Goal: Task Accomplishment & Management: Manage account settings

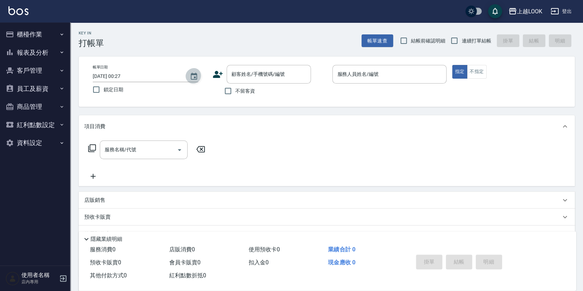
click at [196, 78] on icon "Choose date, selected date is 2025-09-20" at bounding box center [194, 76] width 8 height 8
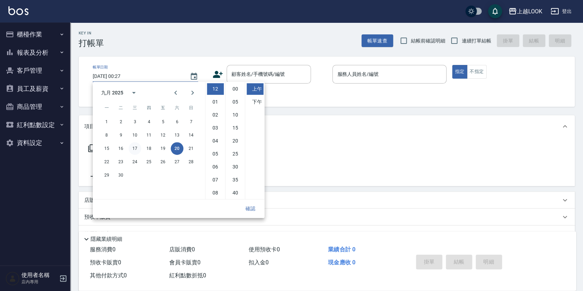
click at [137, 147] on button "17" at bounding box center [135, 148] width 13 height 13
type input "2025/09/17 00:27"
click at [253, 207] on button "確認" at bounding box center [250, 208] width 22 height 13
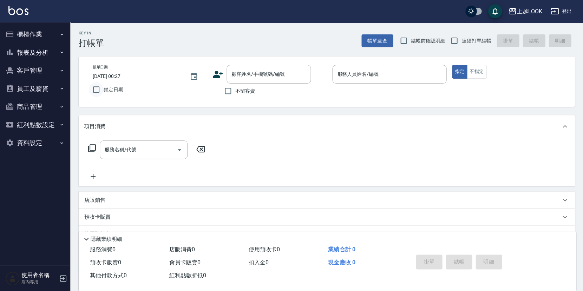
click at [95, 87] on input "鎖定日期" at bounding box center [96, 89] width 15 height 15
checkbox input "true"
click at [456, 43] on input "連續打單結帳" at bounding box center [454, 40] width 15 height 15
checkbox input "true"
click at [223, 90] on input "不留客資" at bounding box center [228, 91] width 15 height 15
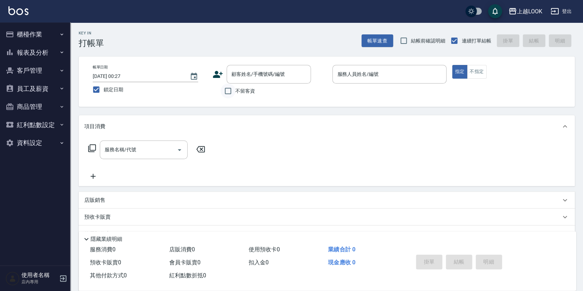
checkbox input "true"
click at [383, 73] on input "服務人員姓名/編號" at bounding box center [390, 74] width 108 height 12
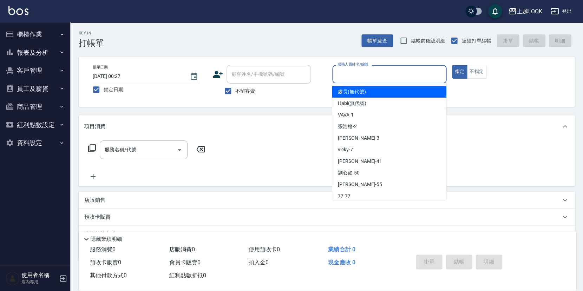
type input "ㄉ"
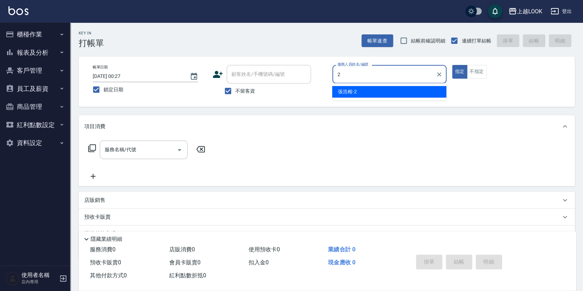
type input "張浩榕-2"
type button "true"
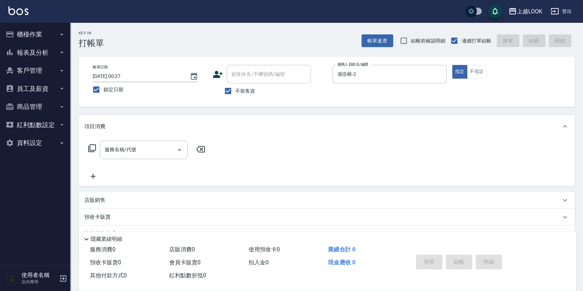
click at [90, 146] on icon at bounding box center [92, 148] width 8 height 8
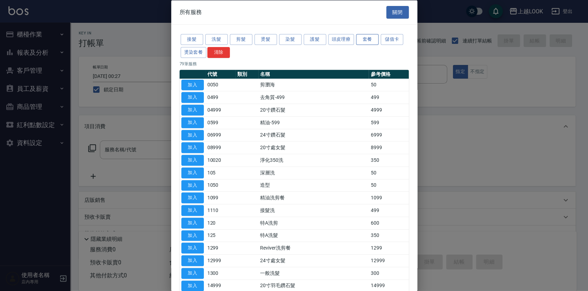
click at [367, 35] on button "套餐" at bounding box center [367, 39] width 22 height 11
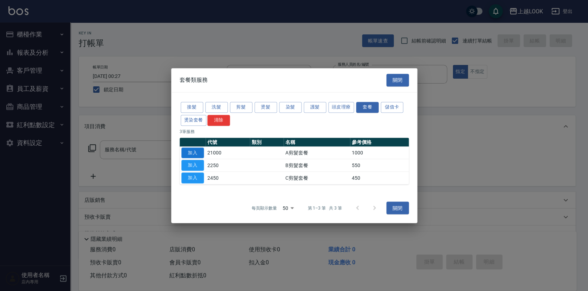
click at [187, 152] on button "加入" at bounding box center [192, 153] width 22 height 11
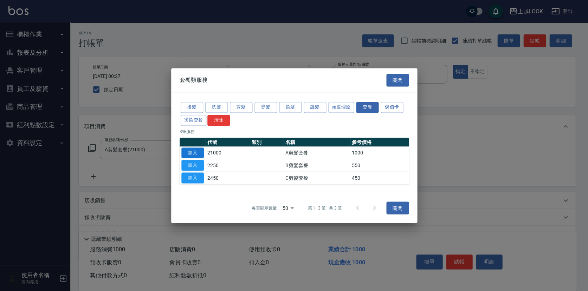
type input "A剪髮套餐(21000)"
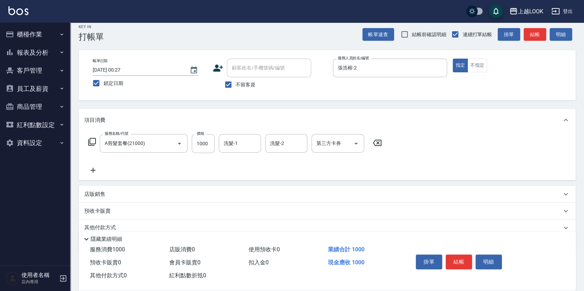
scroll to position [7, 0]
click at [112, 190] on div "店販銷售" at bounding box center [322, 193] width 477 height 7
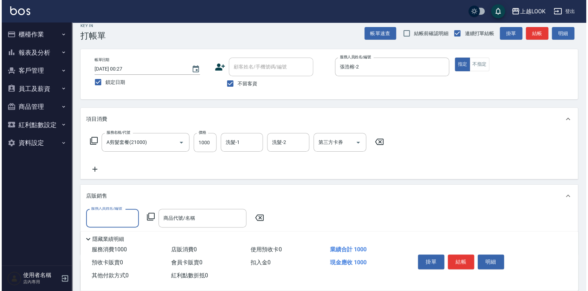
scroll to position [0, 0]
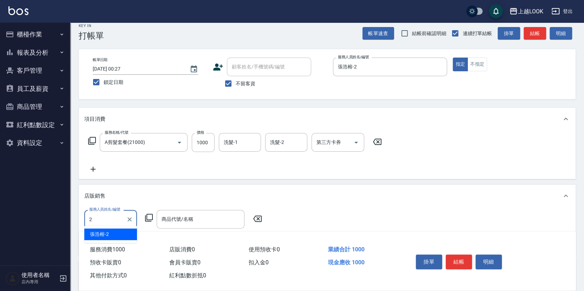
type input "張浩榕-2"
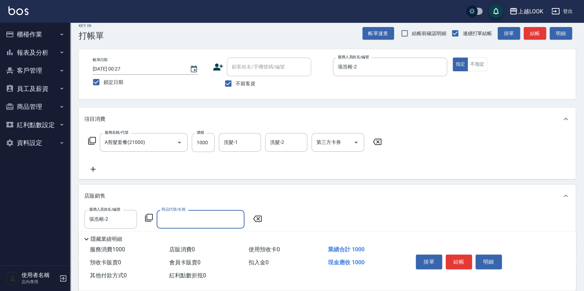
click at [148, 214] on icon at bounding box center [149, 218] width 8 height 8
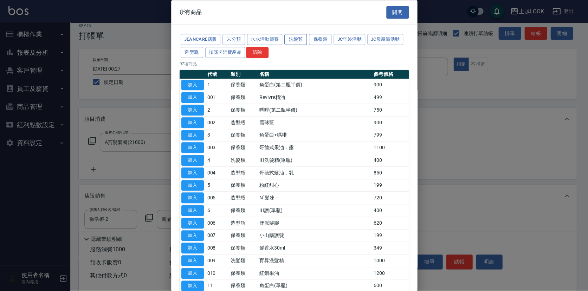
click at [295, 38] on button "洗髮類" at bounding box center [295, 39] width 22 height 11
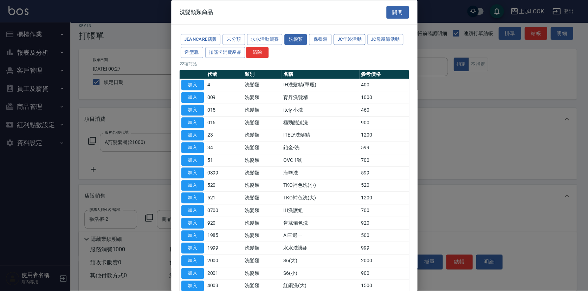
click at [363, 40] on button "JC年終活動" at bounding box center [348, 39] width 31 height 11
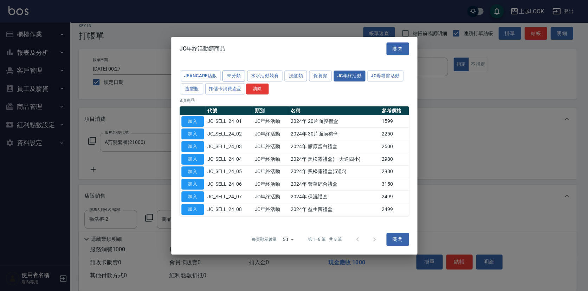
click at [241, 77] on button "未分類" at bounding box center [233, 76] width 22 height 11
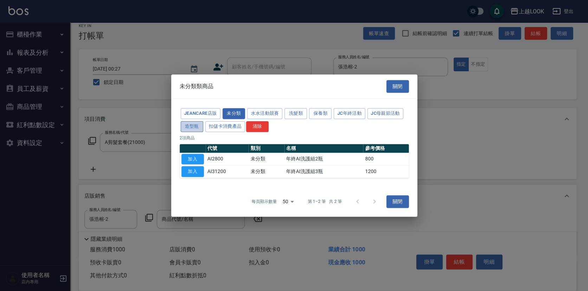
click at [195, 125] on button "造型瓶" at bounding box center [192, 126] width 22 height 11
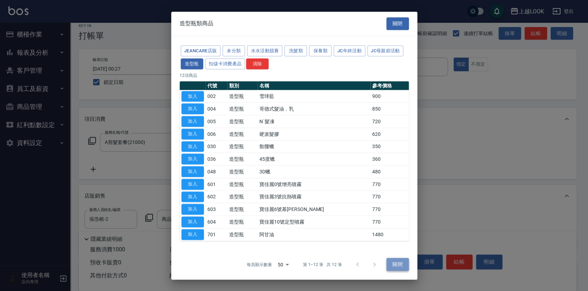
click at [403, 264] on button "關閉" at bounding box center [397, 264] width 22 height 13
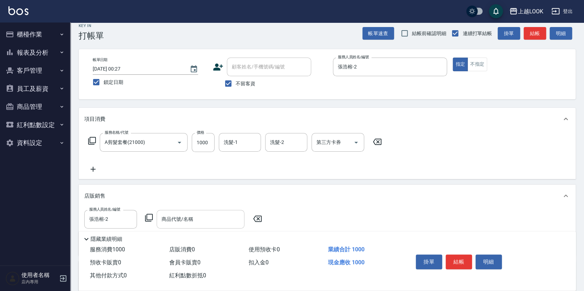
click at [208, 220] on input "商品代號/名稱" at bounding box center [201, 219] width 82 height 12
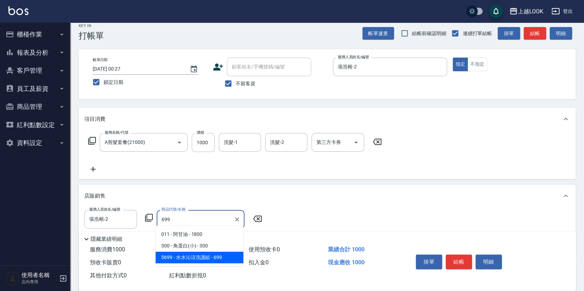
click at [201, 259] on span "5699 - 水水沁涼洗護組 - 699" at bounding box center [200, 258] width 88 height 12
type input "水水沁涼洗護組"
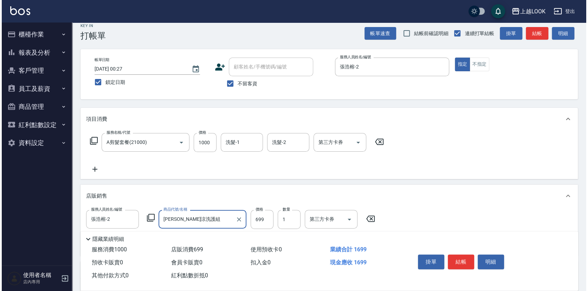
scroll to position [49, 0]
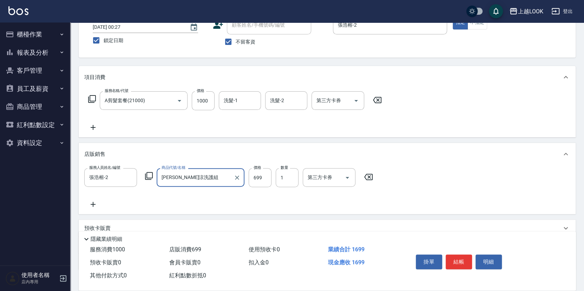
click at [148, 173] on icon at bounding box center [149, 176] width 8 height 8
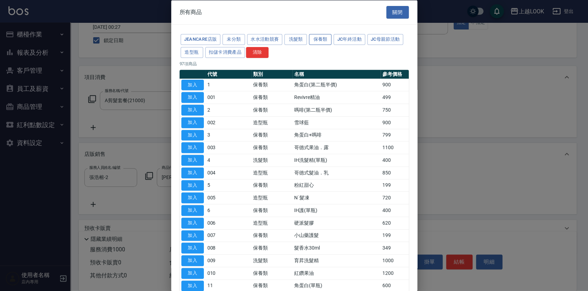
click at [330, 39] on button "保養類" at bounding box center [320, 39] width 22 height 11
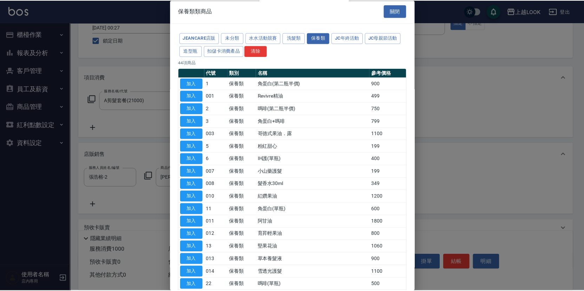
scroll to position [204, 0]
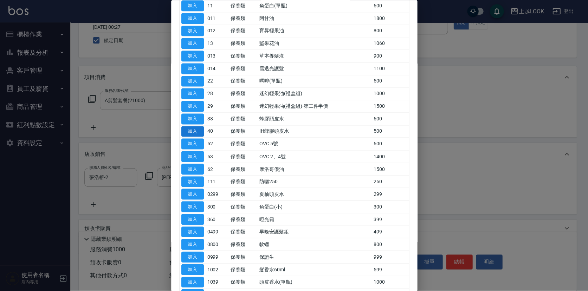
click at [190, 129] on button "加入" at bounding box center [192, 131] width 22 height 11
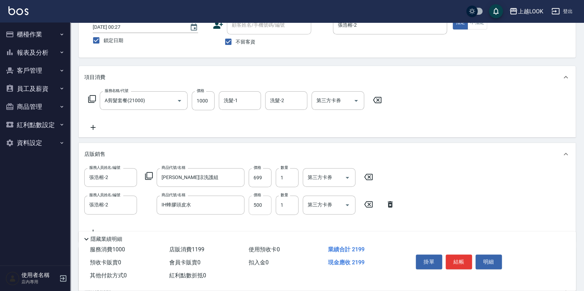
click at [269, 201] on input "500" at bounding box center [260, 205] width 23 height 19
type input "540"
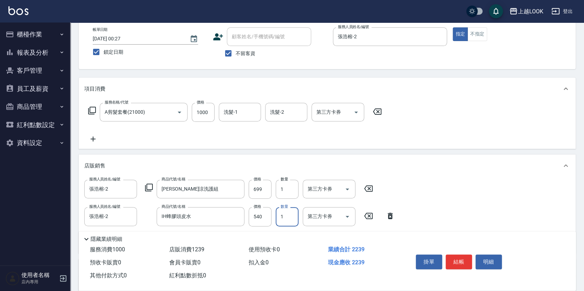
scroll to position [37, 0]
click at [463, 261] on button "結帳" at bounding box center [459, 262] width 26 height 15
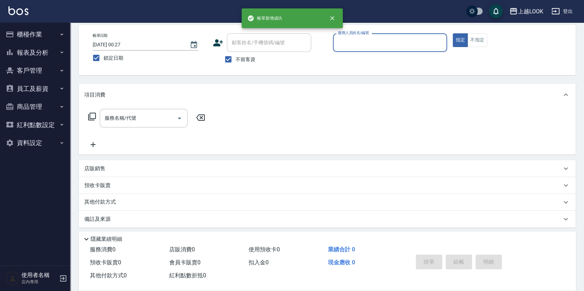
scroll to position [31, 0]
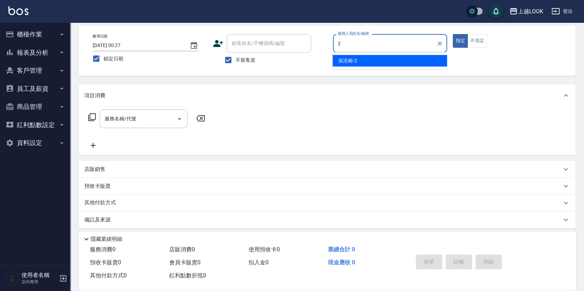
type input "張浩榕-2"
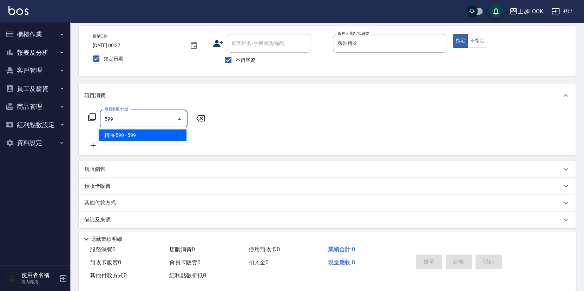
type input "精油-599(0599)"
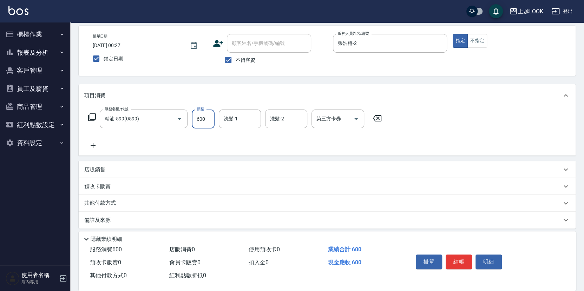
type input "600"
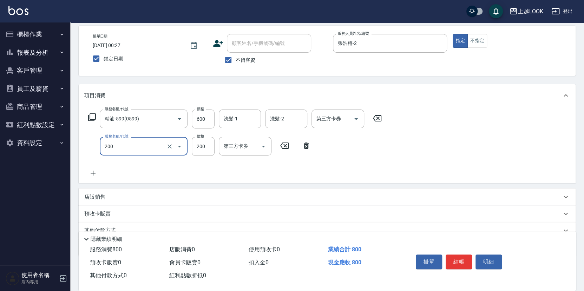
type input "剪髮(200)"
type input "300"
click at [357, 116] on icon "Open" at bounding box center [356, 119] width 8 height 8
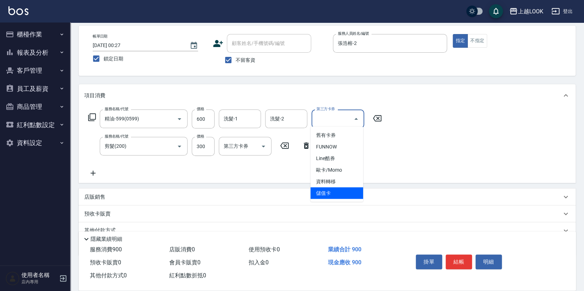
click at [338, 195] on span "儲值卡" at bounding box center [337, 194] width 53 height 12
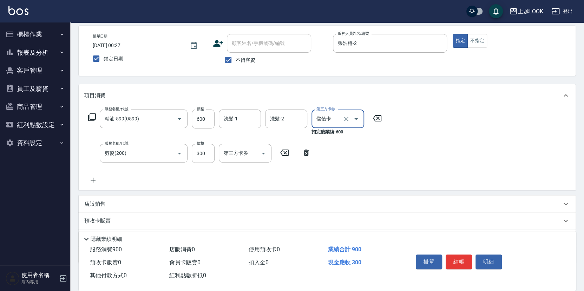
type input "儲值卡"
click at [263, 152] on icon "Open" at bounding box center [263, 153] width 8 height 8
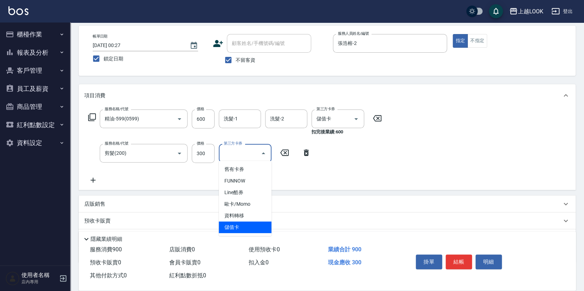
click at [254, 223] on span "儲值卡" at bounding box center [245, 228] width 53 height 12
type input "儲值卡"
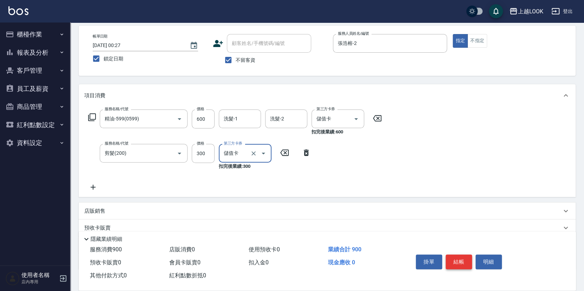
click at [460, 261] on button "結帳" at bounding box center [459, 262] width 26 height 15
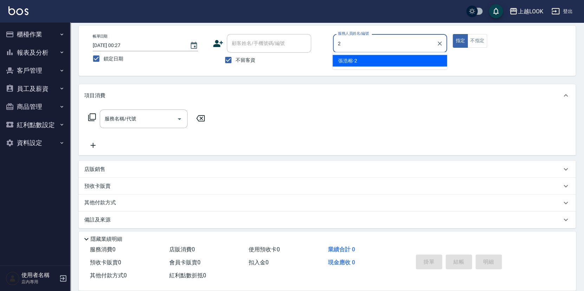
type input "張浩榕-2"
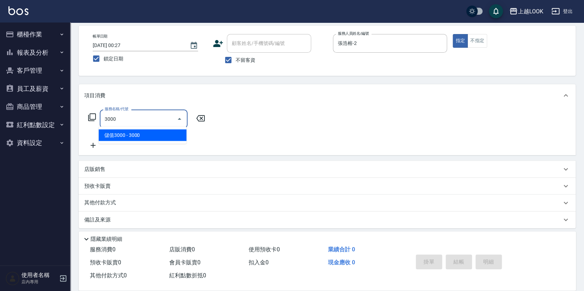
type input "儲值3000(83000)"
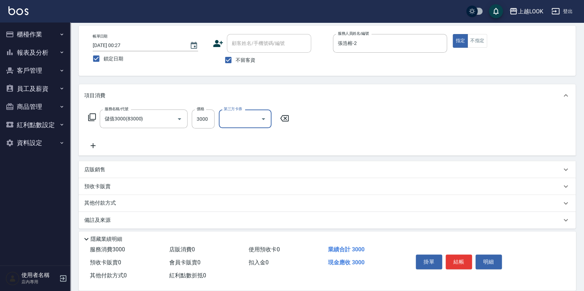
click at [92, 143] on icon at bounding box center [93, 146] width 18 height 8
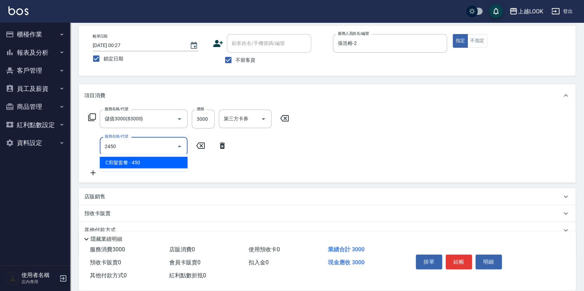
type input "C剪髮套餐(2450)"
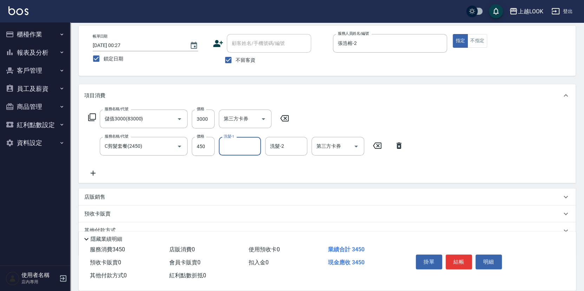
click at [464, 261] on button "結帳" at bounding box center [459, 262] width 26 height 15
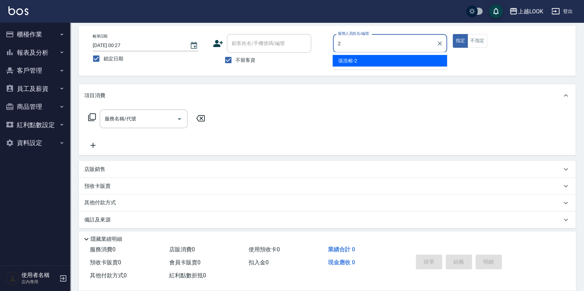
type input "張浩榕-2"
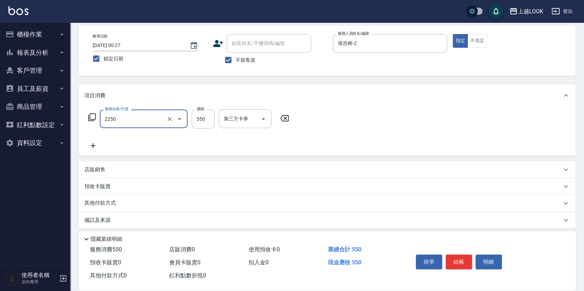
type input "B剪髮套餐(2250)"
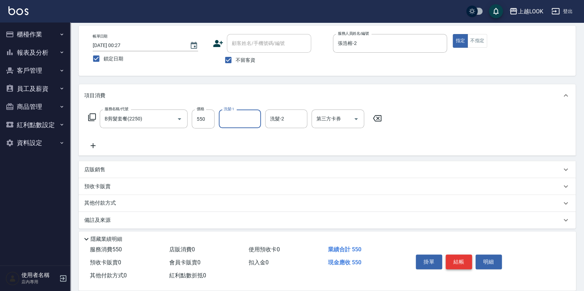
click at [464, 259] on button "結帳" at bounding box center [459, 262] width 26 height 15
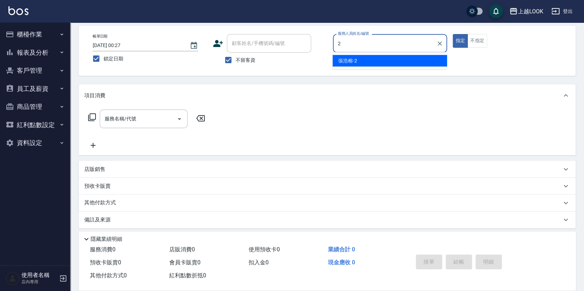
type input "張浩榕-2"
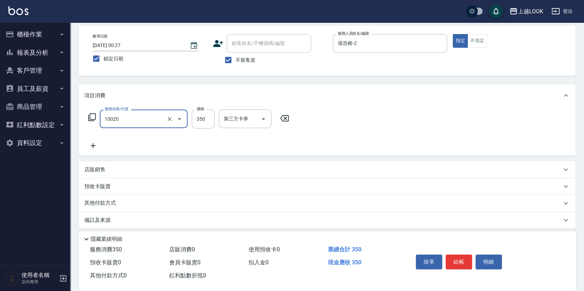
type input "淨化350洗(10020)"
type input "315"
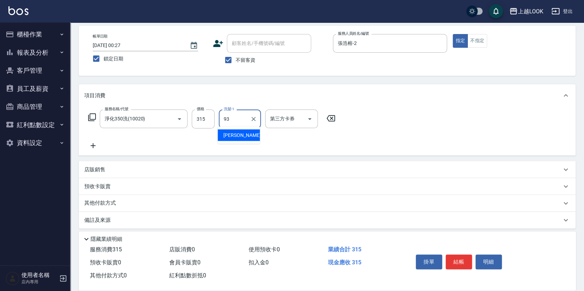
type input "瑄瑄-93"
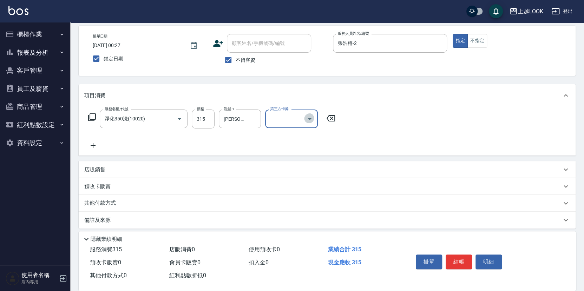
click at [311, 117] on icon "Open" at bounding box center [310, 119] width 8 height 8
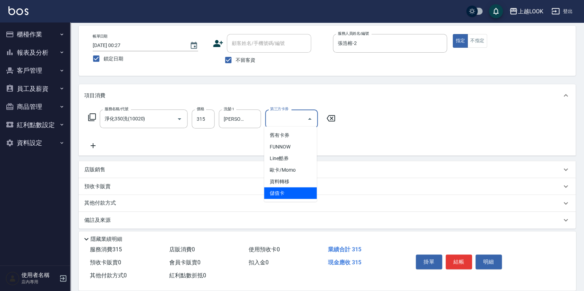
click at [295, 196] on span "儲值卡" at bounding box center [290, 194] width 53 height 12
type input "儲值卡"
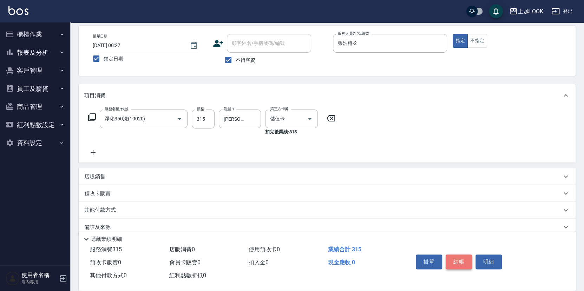
click at [456, 262] on button "結帳" at bounding box center [459, 262] width 26 height 15
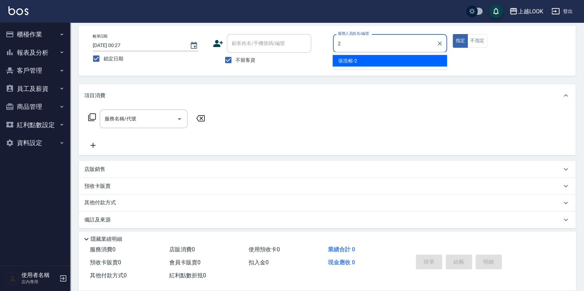
type input "張浩榕-2"
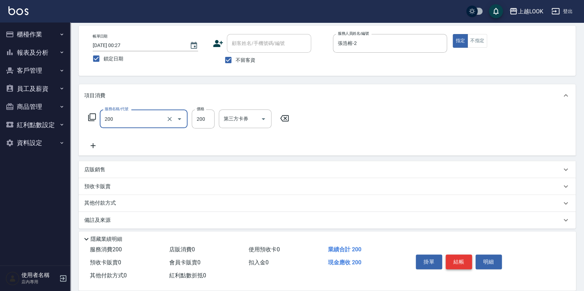
type input "剪髮(200)"
type input "360"
click at [263, 118] on icon "Open" at bounding box center [264, 119] width 4 height 2
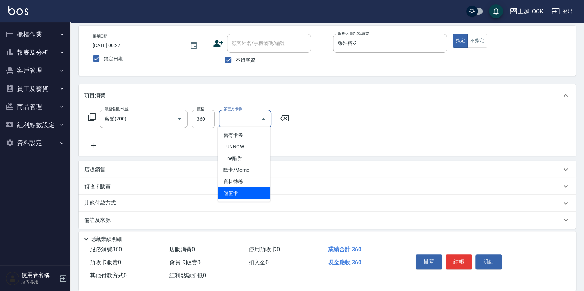
click at [253, 188] on span "儲值卡" at bounding box center [244, 194] width 53 height 12
type input "儲值卡"
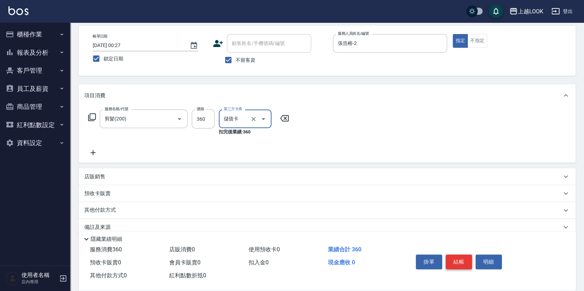
click at [462, 258] on button "結帳" at bounding box center [459, 262] width 26 height 15
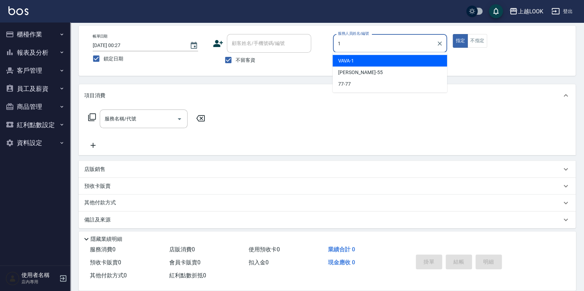
type input "VAVA-1"
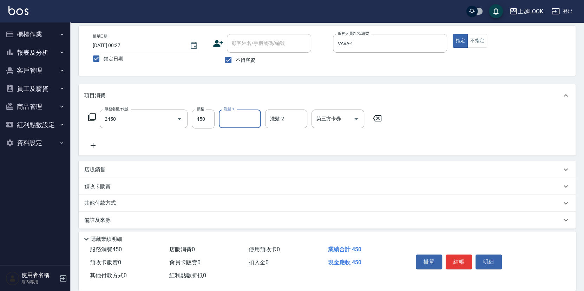
type input "C剪髮套餐(2450)"
type input "瑄瑄-93"
click at [460, 260] on button "結帳" at bounding box center [459, 262] width 26 height 15
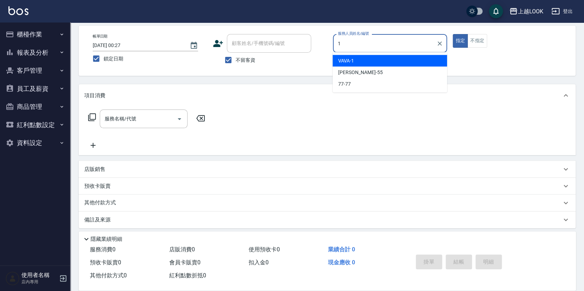
type input "VAVA-1"
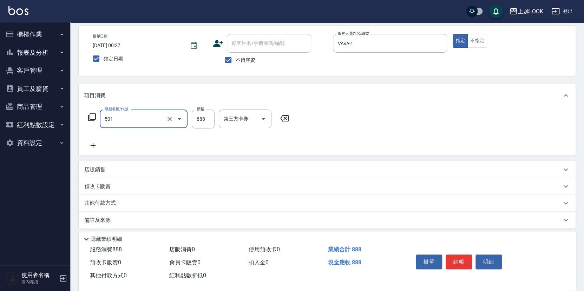
type input "一般染髮(改金額)(501)"
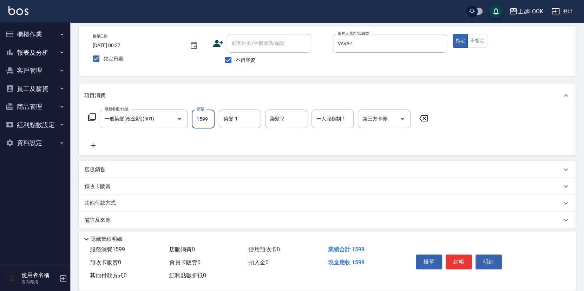
type input "1599"
type input "瑄瑄-93"
click at [315, 114] on input "一人服務制-1" at bounding box center [333, 119] width 36 height 12
type input "VAVA-1"
click at [92, 115] on icon at bounding box center [92, 117] width 8 height 8
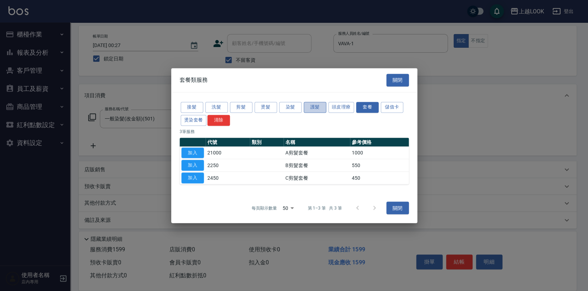
click at [313, 106] on button "護髮" at bounding box center [315, 107] width 22 height 11
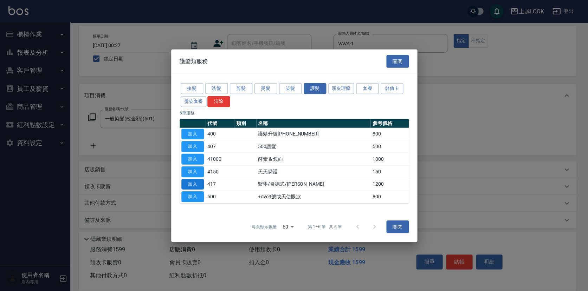
click at [193, 184] on button "加入" at bounding box center [192, 184] width 22 height 11
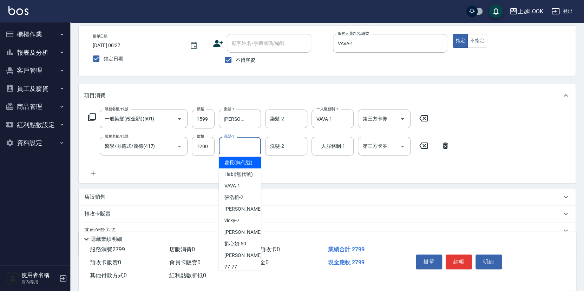
click at [257, 148] on input "洗髮-1" at bounding box center [240, 146] width 36 height 12
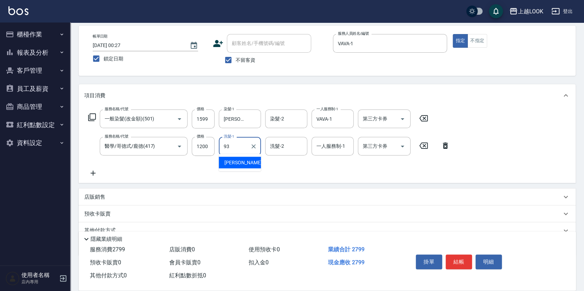
type input "瑄瑄-93"
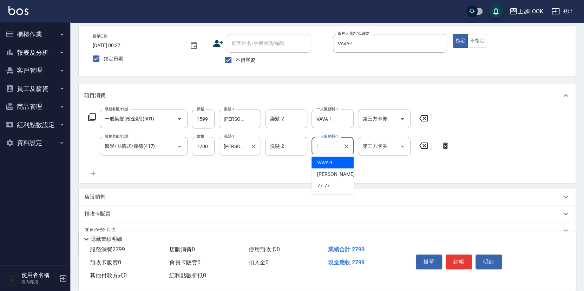
type input "VAVA-1"
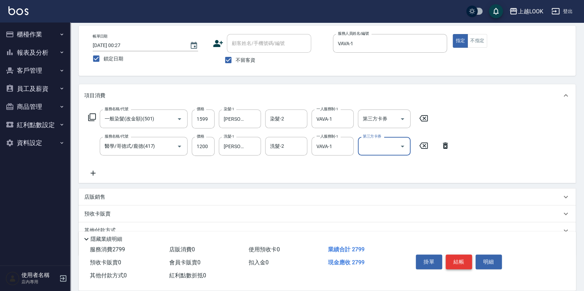
click at [463, 260] on button "結帳" at bounding box center [459, 262] width 26 height 15
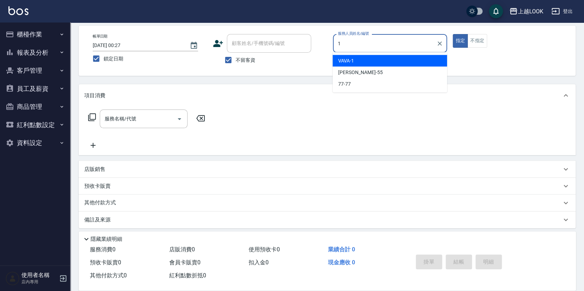
type input "VAVA-1"
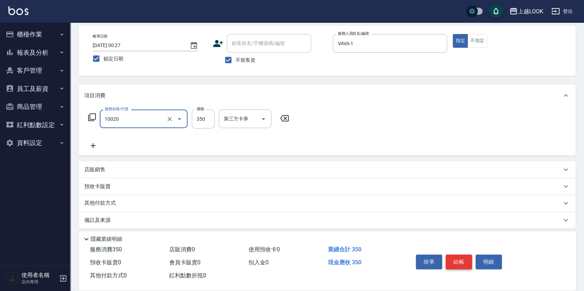
type input "淨化350洗(10020)"
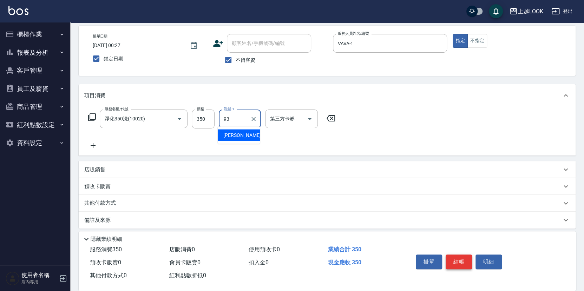
type input "瑄瑄-93"
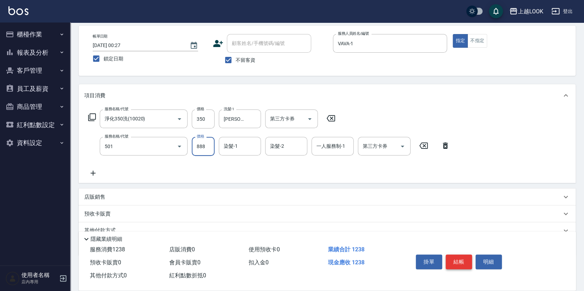
type input "一般染髮(改金額)(501)"
type input "1249"
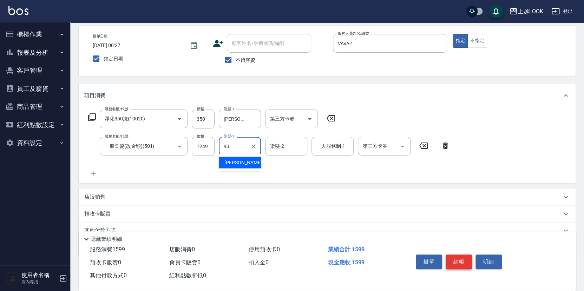
type input "瑄瑄-93"
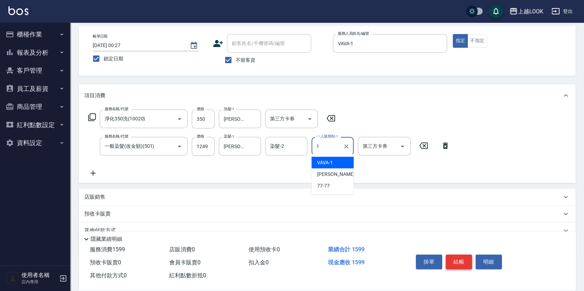
type input "VAVA-1"
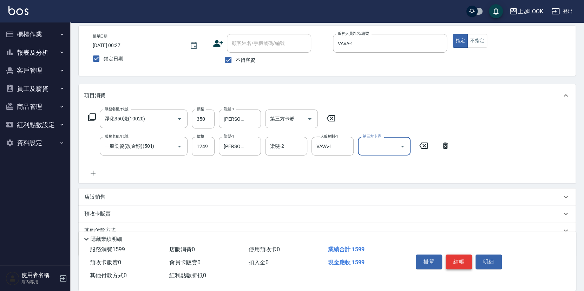
click at [452, 260] on button "結帳" at bounding box center [459, 262] width 26 height 15
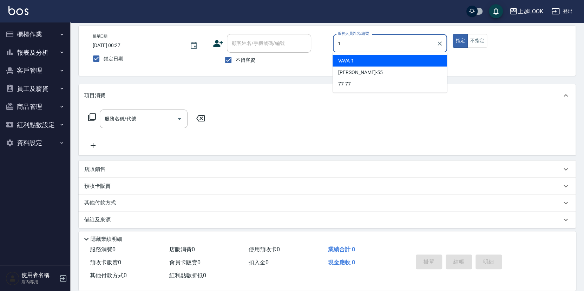
type input "VAVA-1"
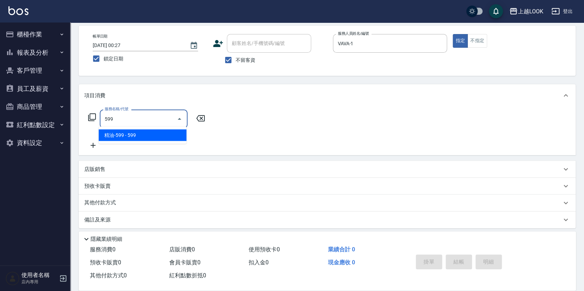
type input "精油-599(0599)"
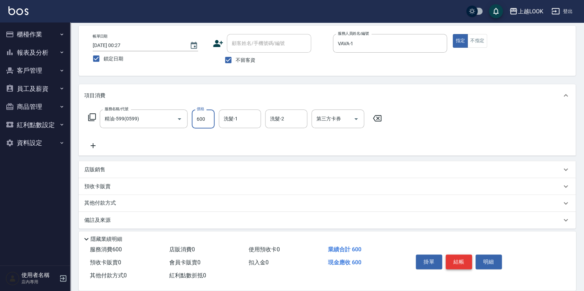
type input "600"
type input "瑄瑄-93"
click at [92, 116] on icon at bounding box center [92, 117] width 8 height 8
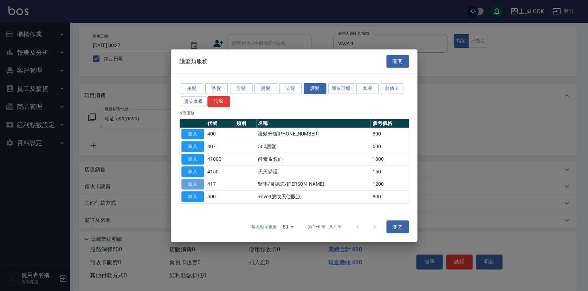
click at [197, 182] on button "加入" at bounding box center [192, 184] width 22 height 11
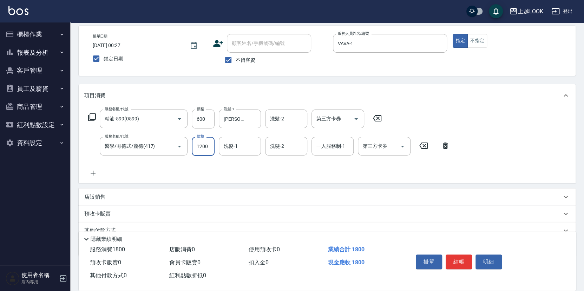
click at [208, 147] on input "1200" at bounding box center [203, 146] width 23 height 19
type input "1000"
type input "瑄瑄-93"
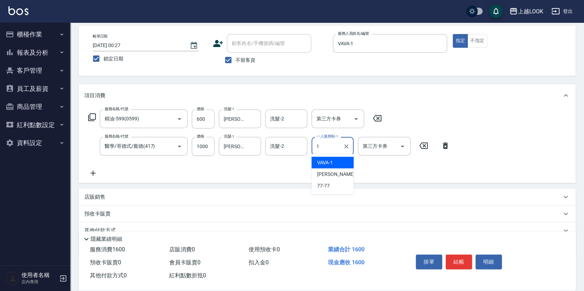
type input "VAVA-1"
click at [462, 261] on button "結帳" at bounding box center [459, 262] width 26 height 15
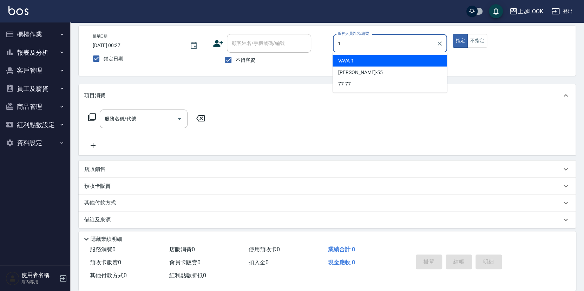
type input "VAVA-1"
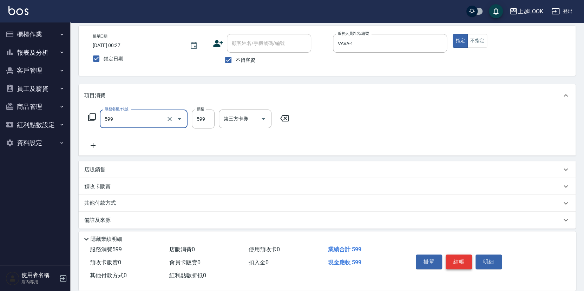
type input "精油-599(0599)"
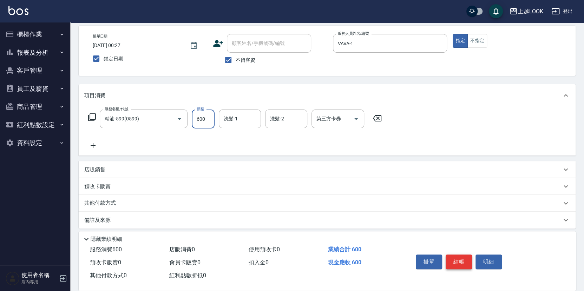
type input "600"
type input "瑄瑄-93"
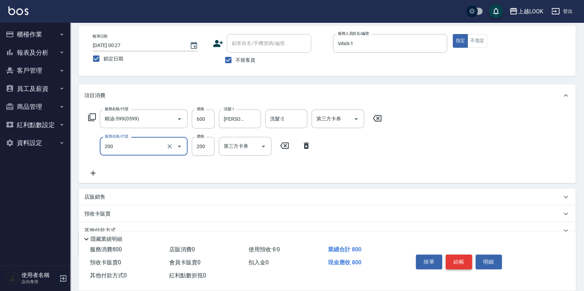
type input "剪髮(200)"
type input "250"
click at [458, 263] on button "結帳" at bounding box center [459, 262] width 26 height 15
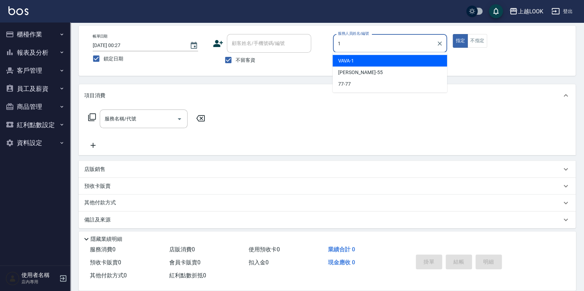
type input "VAVA-1"
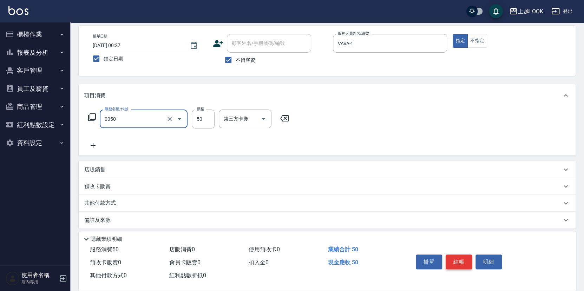
type input "剪瀏海(0050)"
click at [464, 256] on button "結帳" at bounding box center [459, 262] width 26 height 15
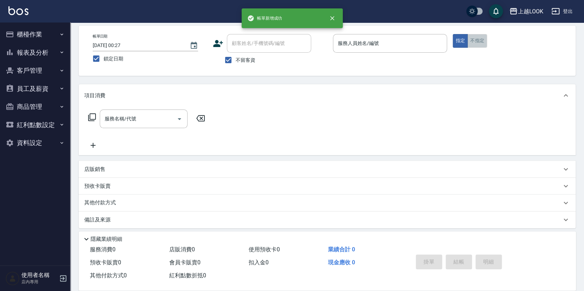
click at [469, 39] on button "不指定" at bounding box center [478, 41] width 20 height 14
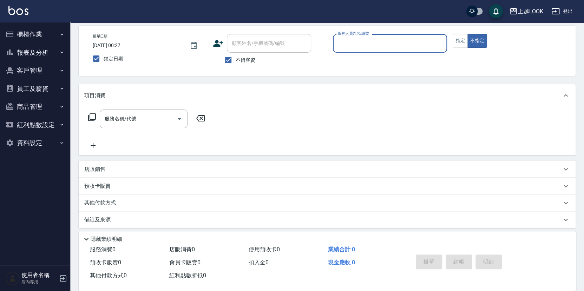
click at [440, 39] on input "服務人員姓名/編號" at bounding box center [390, 43] width 108 height 12
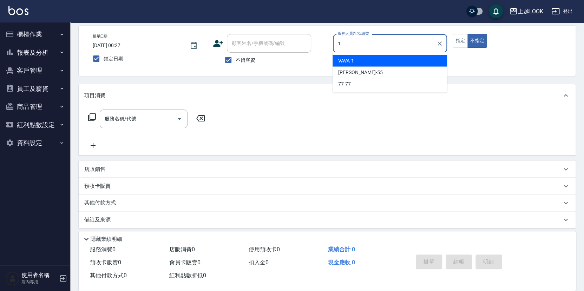
type input "VAVA-1"
type button "false"
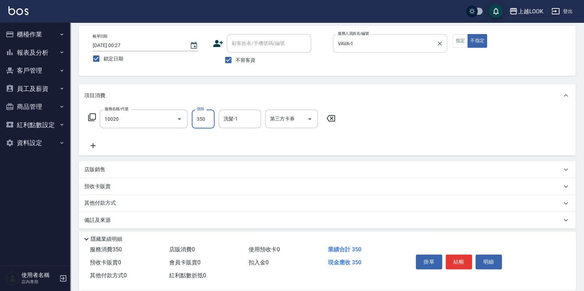
type input "淨化350洗(10020)"
type input "瑄瑄-93"
click at [462, 265] on button "結帳" at bounding box center [459, 262] width 26 height 15
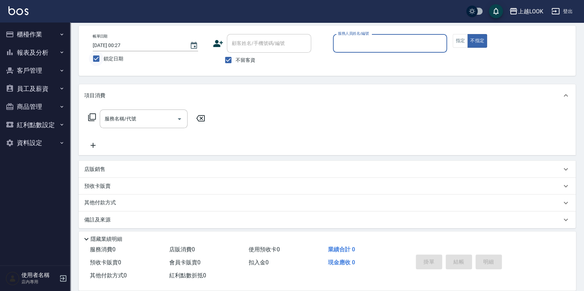
click at [98, 57] on input "鎖定日期" at bounding box center [96, 58] width 15 height 15
checkbox input "false"
click at [197, 45] on icon "Choose date, selected date is 2025-09-20" at bounding box center [194, 45] width 6 height 7
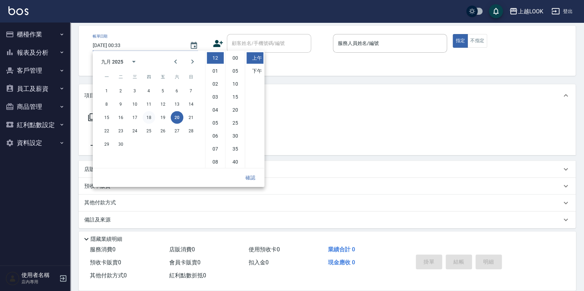
click at [147, 117] on button "18" at bounding box center [149, 117] width 13 height 13
type input "2025/09/18 00:33"
click at [254, 175] on button "確認" at bounding box center [250, 177] width 22 height 13
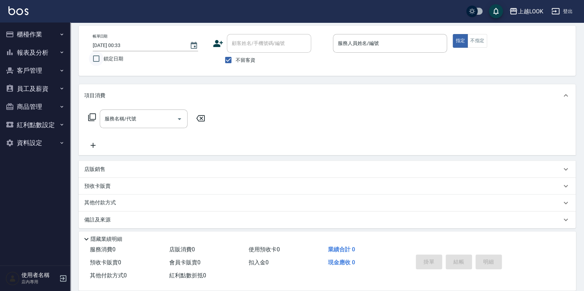
click at [97, 58] on input "鎖定日期" at bounding box center [96, 58] width 15 height 15
checkbox input "true"
click at [378, 44] on input "服務人員姓名/編號" at bounding box center [390, 43] width 108 height 12
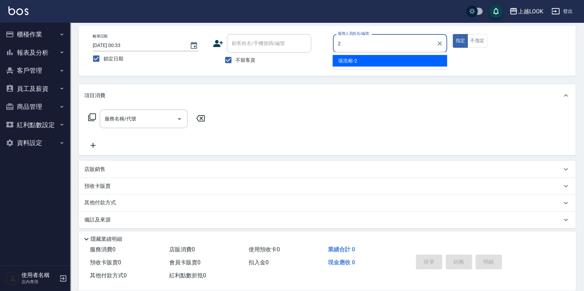
type input "張浩榕-2"
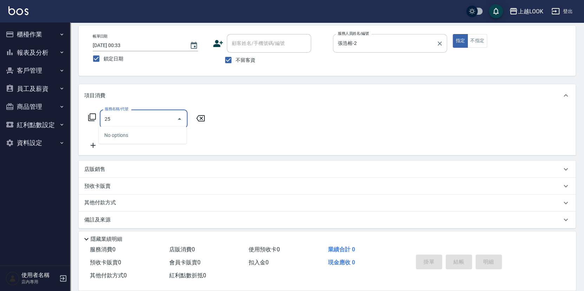
type input "2"
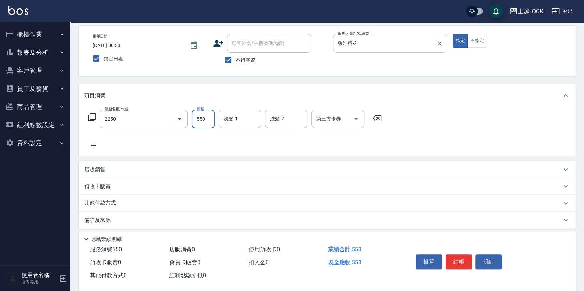
type input "B剪髮套餐(2250)"
click at [467, 261] on button "結帳" at bounding box center [459, 262] width 26 height 15
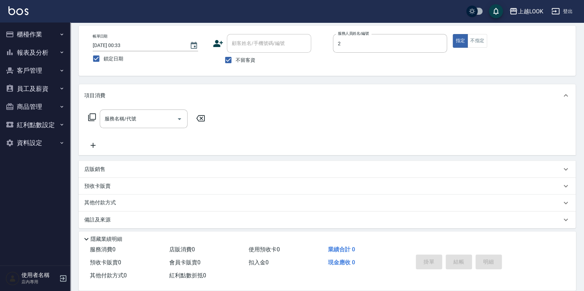
type input "張浩榕-2"
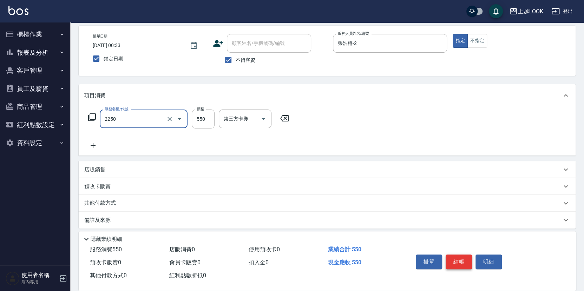
type input "B剪髮套餐(2250)"
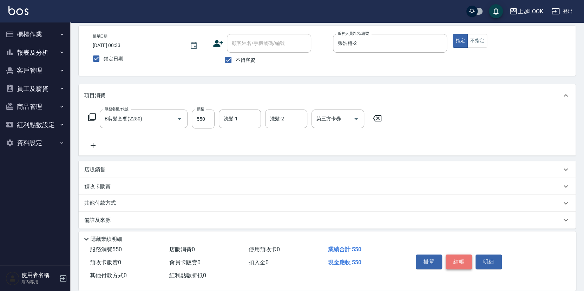
click at [455, 262] on button "結帳" at bounding box center [459, 262] width 26 height 15
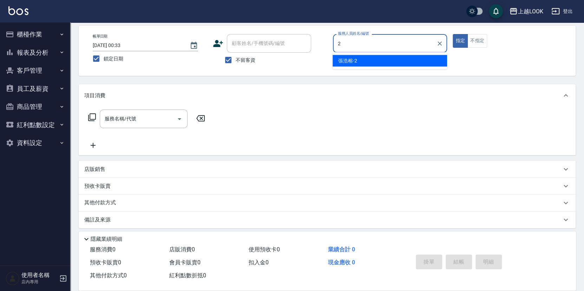
type input "張浩榕-2"
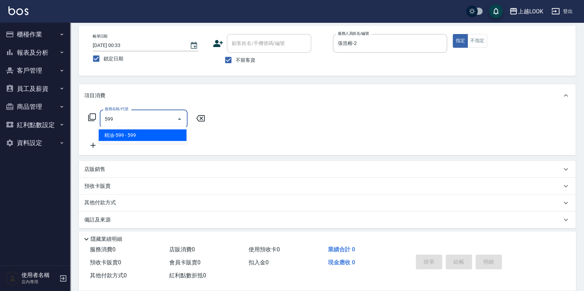
type input "精油-599(0599)"
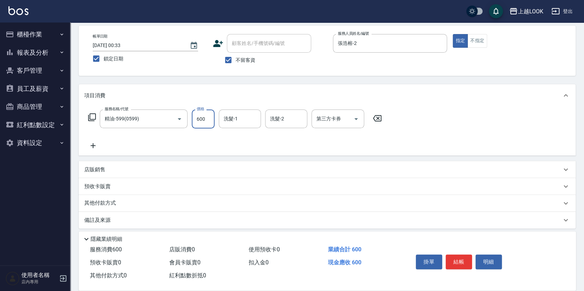
type input "600"
type input "瑄瑄-93"
click at [87, 115] on div "服務名稱/代號 精油-599(0599) 服務名稱/代號 價格 600 價格 洗髮-1 瑄瑄-93 洗髮-1 洗髮-2 洗髮-2 第三方卡券 第三方卡券" at bounding box center [235, 119] width 302 height 19
click at [91, 113] on icon at bounding box center [92, 117] width 8 height 8
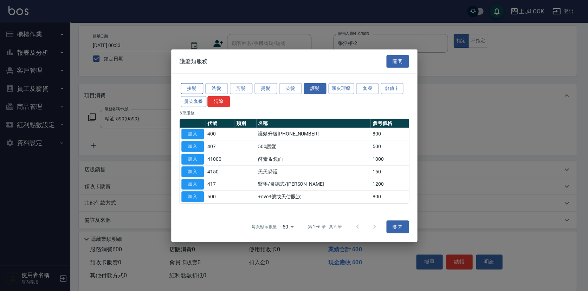
click at [189, 90] on button "接髮" at bounding box center [192, 88] width 22 height 11
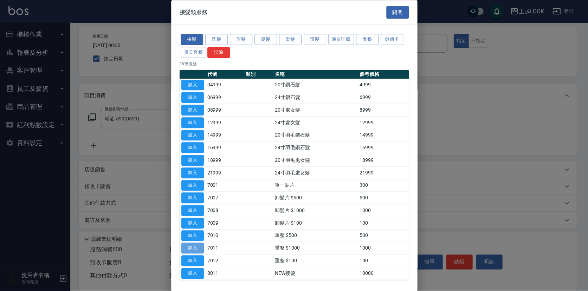
click at [187, 246] on button "加入" at bounding box center [192, 248] width 22 height 11
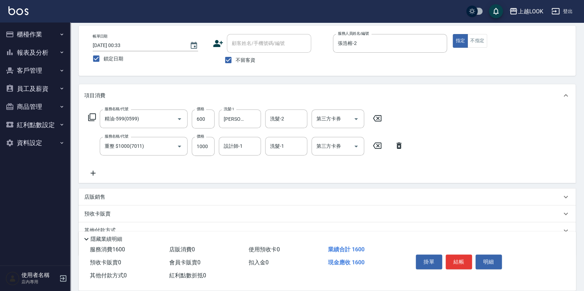
click at [93, 171] on icon at bounding box center [93, 173] width 5 height 5
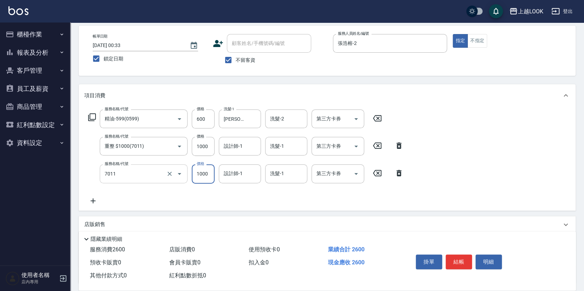
type input "重整 $1000(7011)"
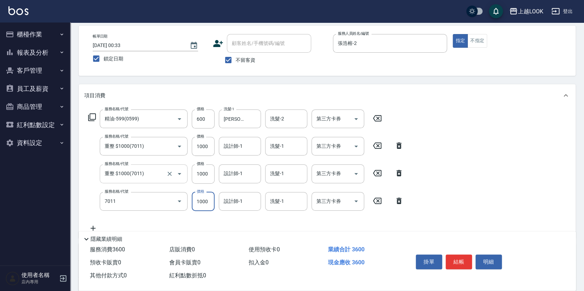
type input "重整 $1000(7011)"
type input "2"
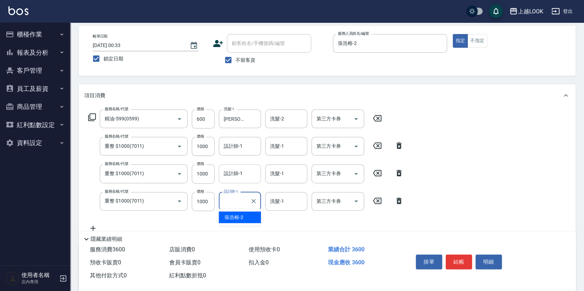
click at [238, 171] on div "設計師-1 設計師-1" at bounding box center [240, 173] width 42 height 19
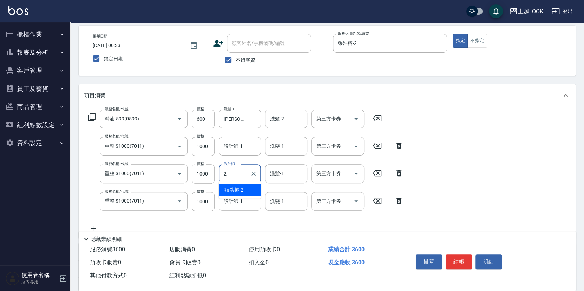
type input "張浩榕-2"
click at [242, 141] on input "設計師-1" at bounding box center [240, 146] width 36 height 12
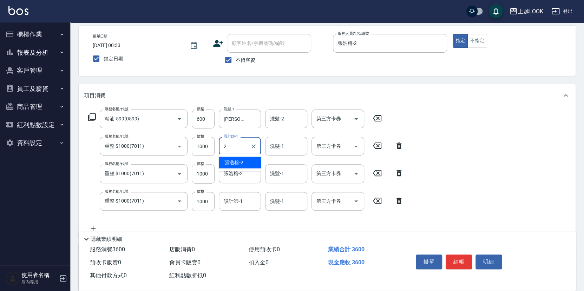
type input "張浩榕-2"
drag, startPoint x: 240, startPoint y: 199, endPoint x: 246, endPoint y: 201, distance: 7.1
click at [240, 200] on input "設計師-1" at bounding box center [240, 201] width 36 height 12
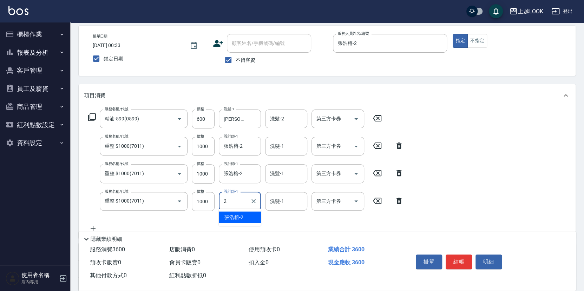
type input "張浩榕-2"
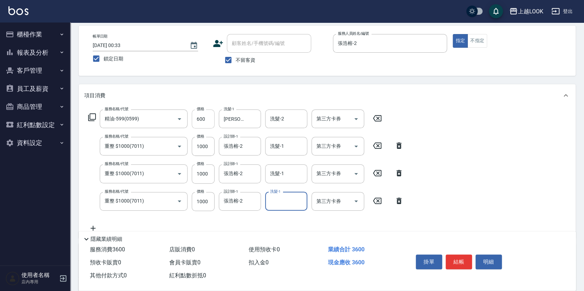
click at [205, 118] on input "600" at bounding box center [203, 119] width 23 height 19
type input "599"
click at [460, 261] on button "結帳" at bounding box center [459, 262] width 26 height 15
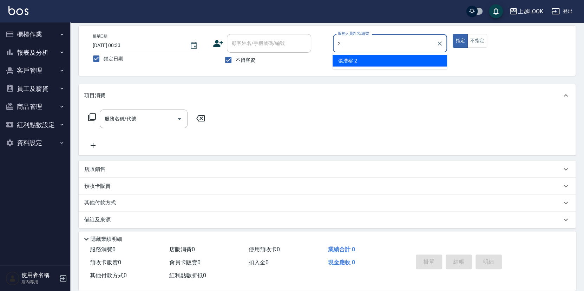
type input "張浩榕-2"
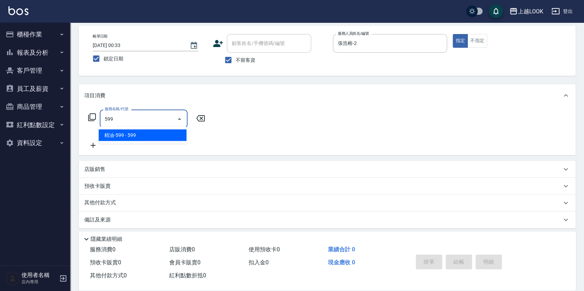
type input "精油-599(0599)"
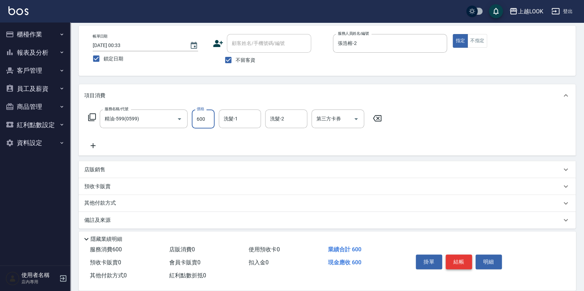
type input "600"
type input "瑄瑄-93"
click at [461, 260] on button "結帳" at bounding box center [459, 262] width 26 height 15
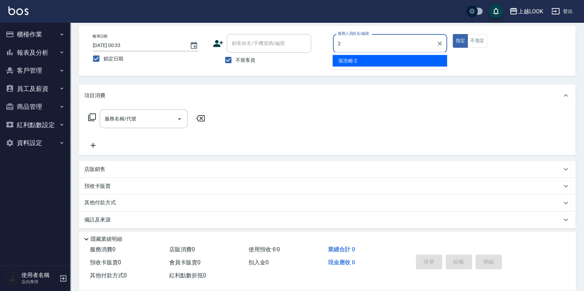
type input "張浩榕-2"
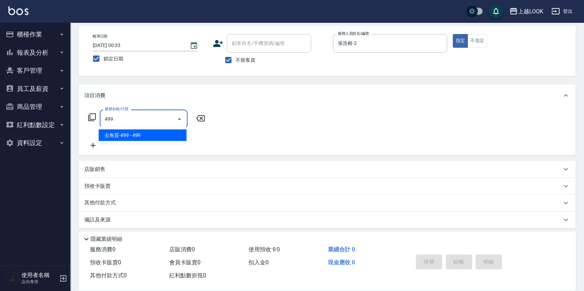
type input "去角質-499(0499)"
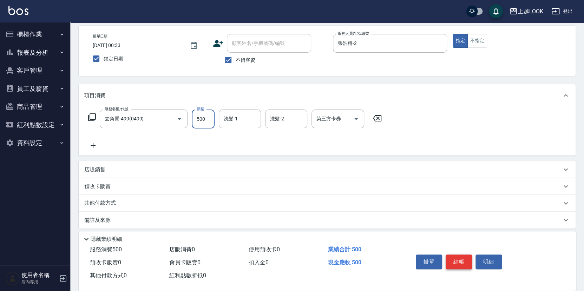
type input "500"
type input "瑄瑄-93"
click at [459, 262] on button "結帳" at bounding box center [459, 262] width 26 height 15
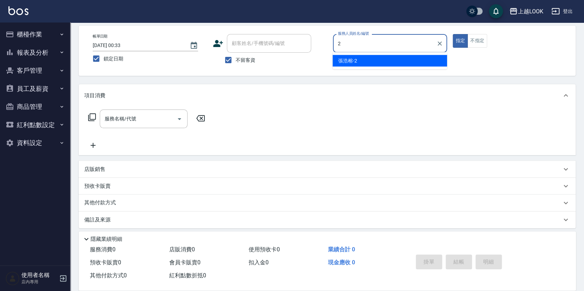
type input "張浩榕-2"
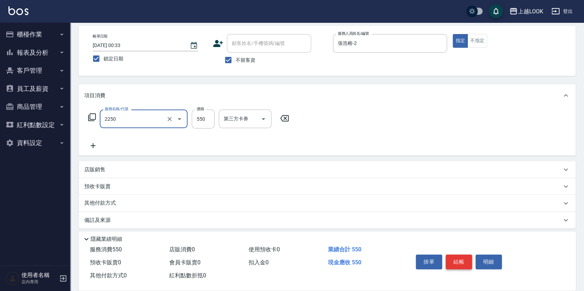
type input "B剪髮套餐(2250)"
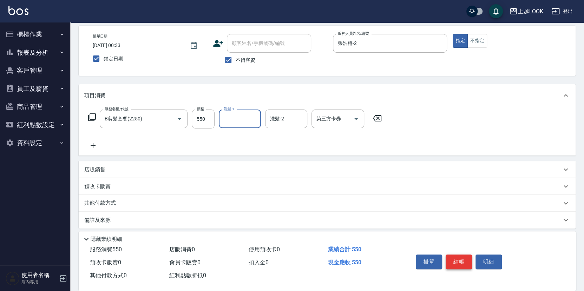
click at [463, 261] on button "結帳" at bounding box center [459, 262] width 26 height 15
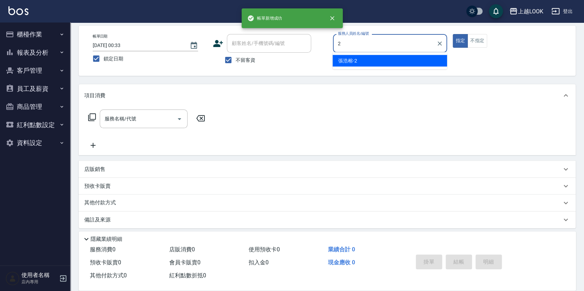
type input "張浩榕-2"
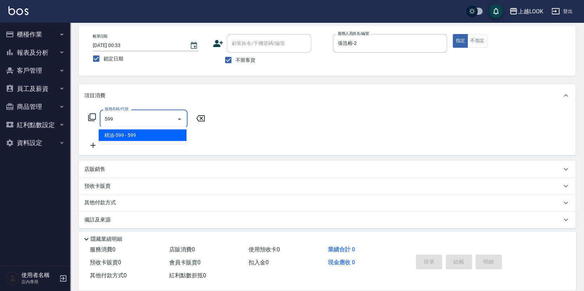
type input "精油-599(0599)"
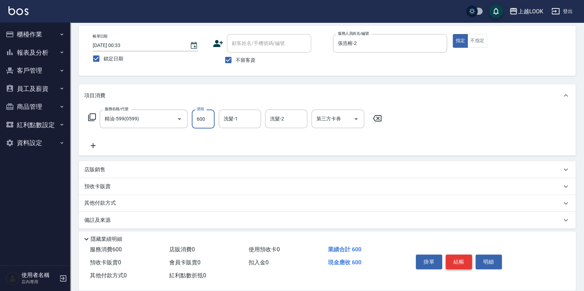
type input "600"
type input "瑄瑄-93"
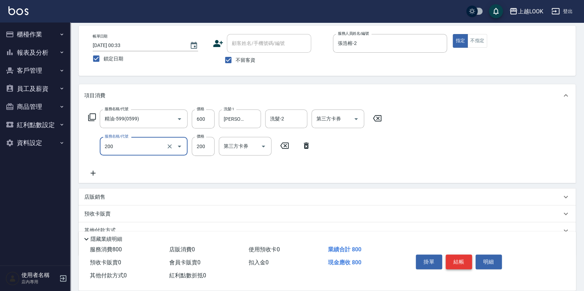
type input "剪髮(200)"
type input "400"
click at [465, 262] on button "結帳" at bounding box center [459, 262] width 26 height 15
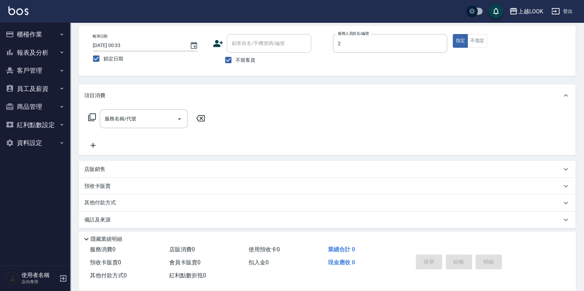
type input "張浩榕-2"
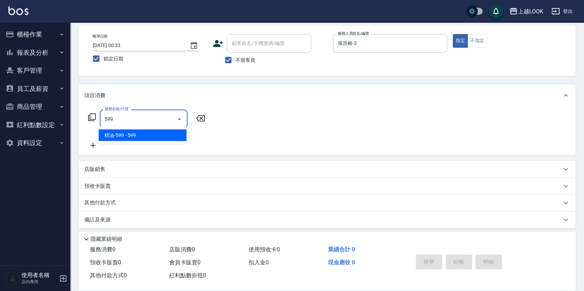
type input "精油-599(0599)"
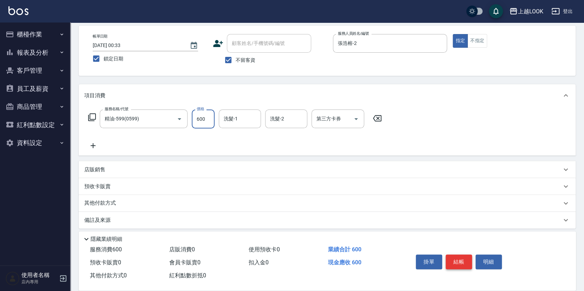
type input "600"
type input "瑄瑄-93"
click at [464, 258] on button "結帳" at bounding box center [459, 262] width 26 height 15
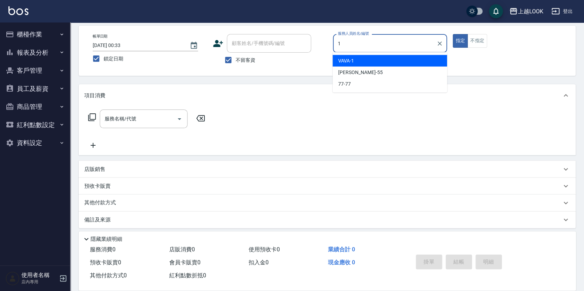
type input "VAVA-1"
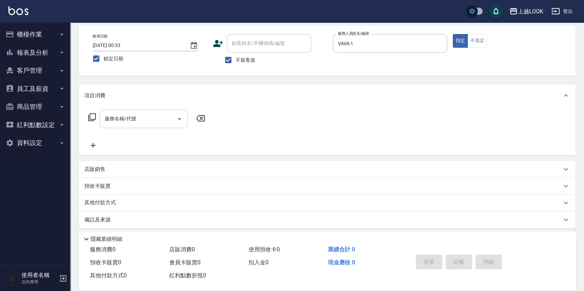
click at [150, 119] on input "服務名稱/代號" at bounding box center [138, 119] width 71 height 12
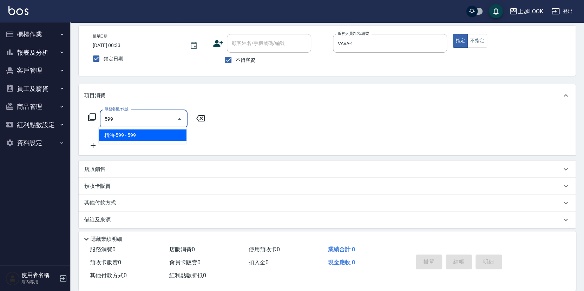
type input "精油-599(0599)"
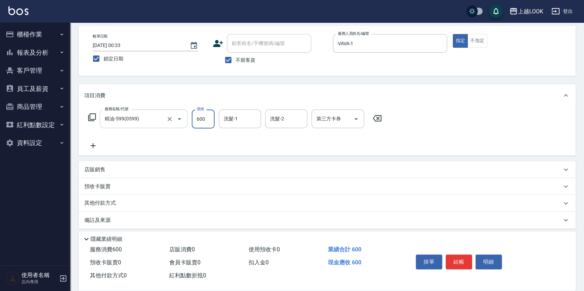
type input "600"
type input "瑄瑄-93"
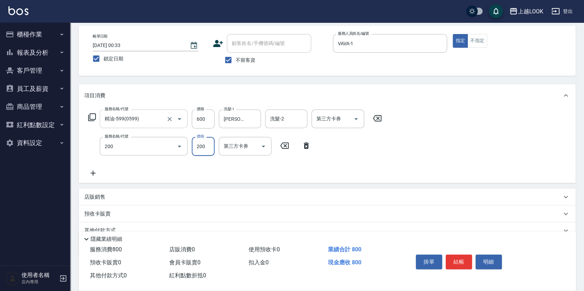
type input "剪髮(200)"
type input "250"
click at [358, 117] on icon "Open" at bounding box center [356, 119] width 8 height 8
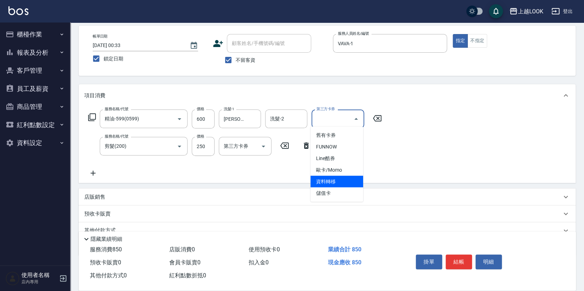
click at [354, 187] on span "資料轉移" at bounding box center [337, 182] width 53 height 12
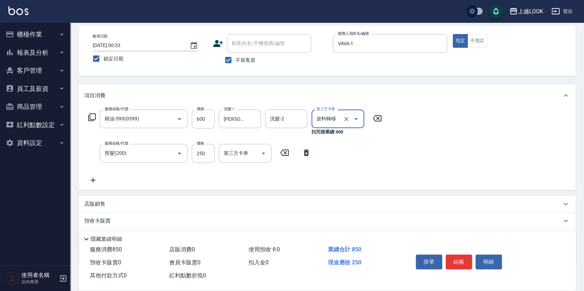
click at [358, 116] on icon "Open" at bounding box center [356, 119] width 8 height 8
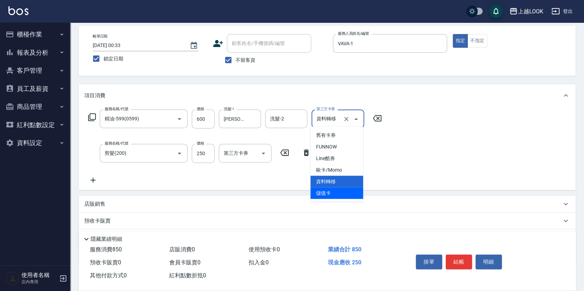
click at [359, 190] on span "儲值卡" at bounding box center [337, 194] width 53 height 12
type input "儲值卡"
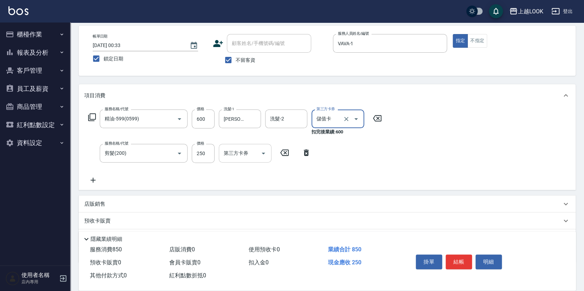
click at [267, 152] on icon "Open" at bounding box center [263, 153] width 8 height 8
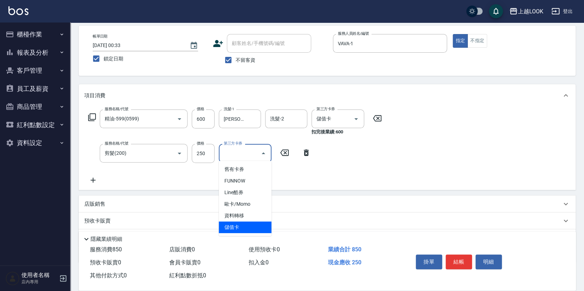
click at [260, 224] on span "儲值卡" at bounding box center [245, 228] width 53 height 12
type input "儲值卡"
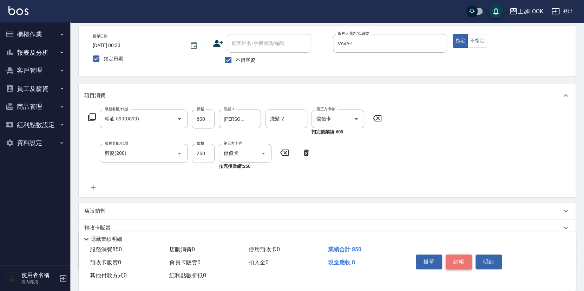
click at [460, 258] on button "結帳" at bounding box center [459, 262] width 26 height 15
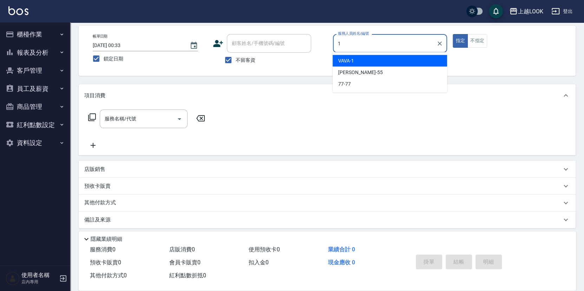
type input "VAVA-1"
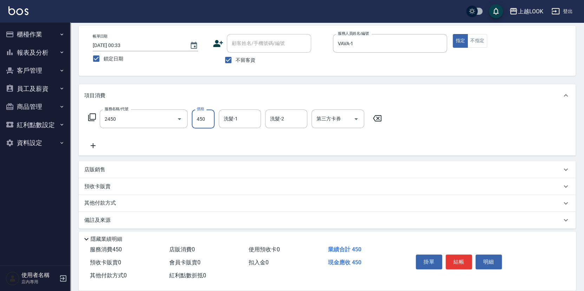
type input "C剪髮套餐(2450)"
type input "瑄瑄-93"
click at [100, 167] on p "店販銷售" at bounding box center [94, 169] width 21 height 7
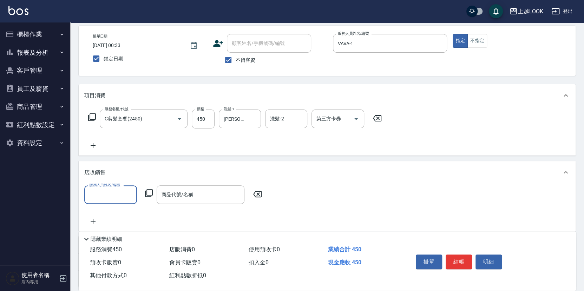
scroll to position [0, 0]
type input "VAVA-1"
click at [148, 191] on icon at bounding box center [149, 194] width 8 height 8
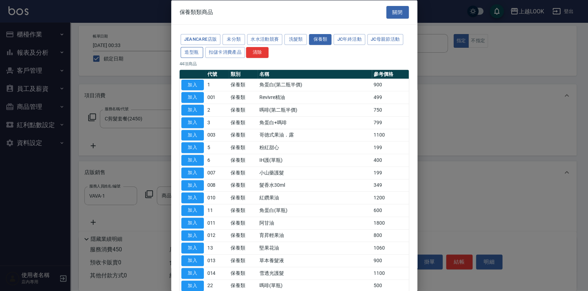
click at [197, 54] on button "造型瓶" at bounding box center [192, 52] width 22 height 11
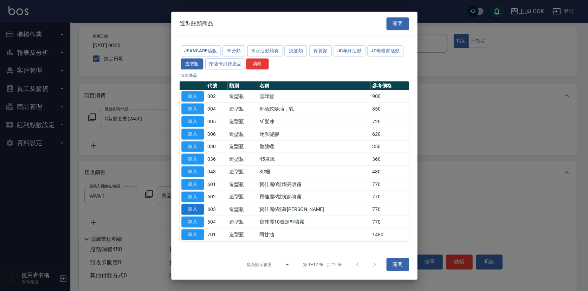
click at [186, 207] on button "加入" at bounding box center [192, 209] width 22 height 11
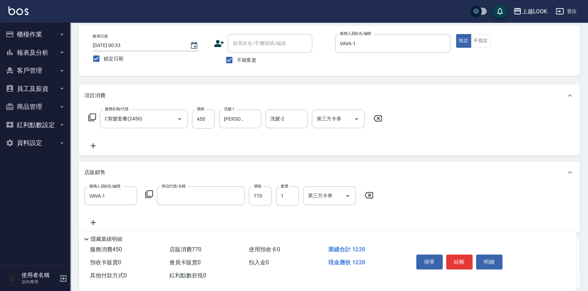
type input "寶佳麗6號慕斯"
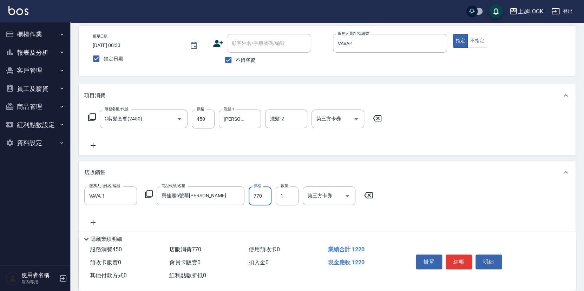
click at [269, 195] on input "770" at bounding box center [260, 196] width 23 height 19
type input "693"
click at [461, 260] on button "結帳" at bounding box center [459, 262] width 26 height 15
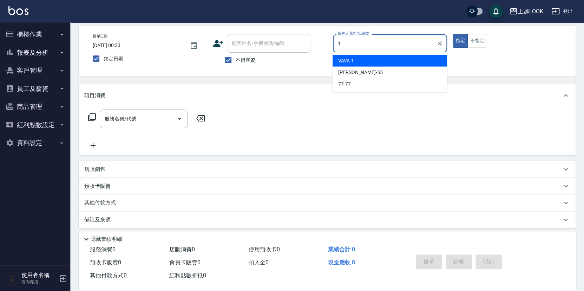
type input "VAVA-1"
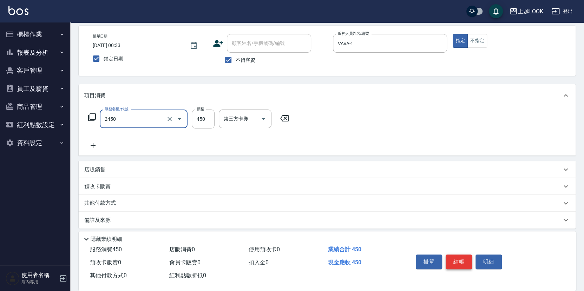
type input "C剪髮套餐(2450)"
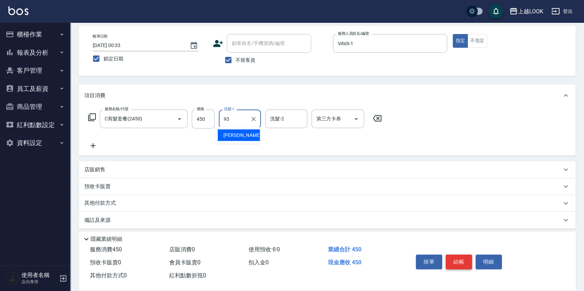
type input "瑄瑄-93"
click at [457, 263] on button "結帳" at bounding box center [459, 262] width 26 height 15
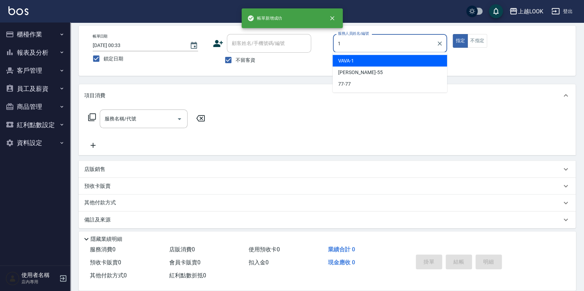
type input "VAVA-1"
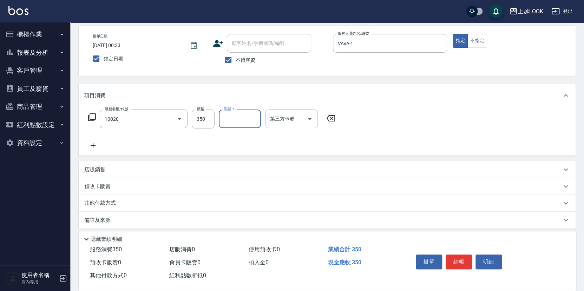
type input "淨化350洗(10020)"
type input "瑄瑄-93"
click at [462, 257] on button "結帳" at bounding box center [459, 262] width 26 height 15
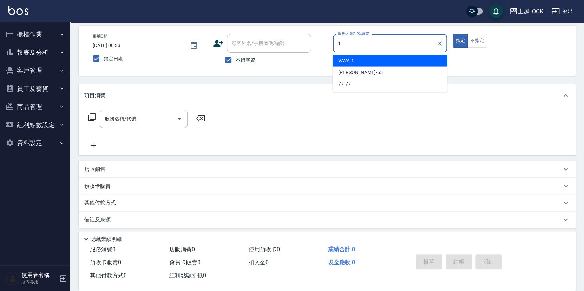
type input "VAVA-1"
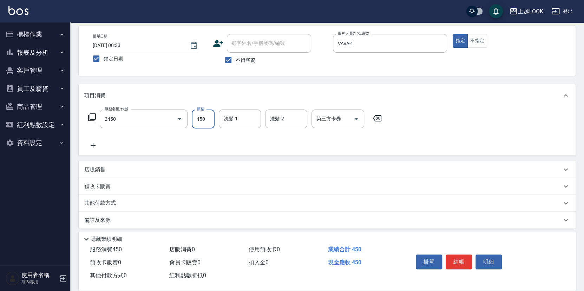
type input "C剪髮套餐(2450)"
type input "瑄瑄-93"
drag, startPoint x: 468, startPoint y: 261, endPoint x: 449, endPoint y: 231, distance: 34.7
click at [467, 261] on button "結帳" at bounding box center [459, 262] width 26 height 15
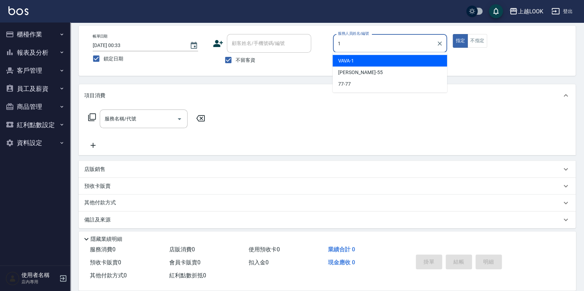
type input "VAVA-1"
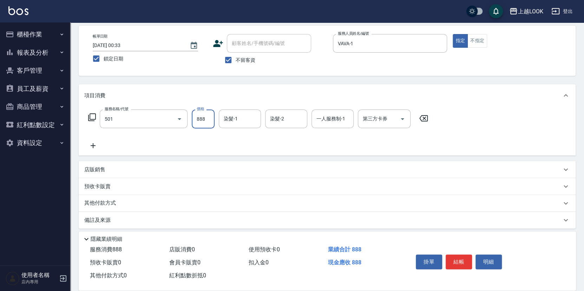
type input "一般染髮(改金額)(501)"
type input "1599"
type input "瑄瑄-93"
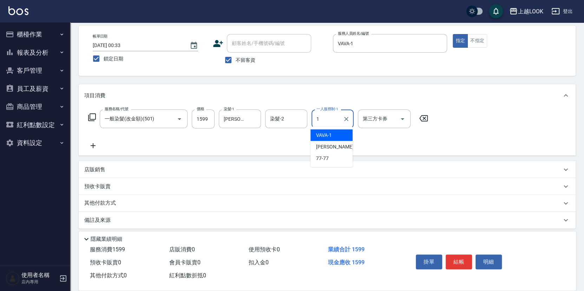
type input "VAVA-1"
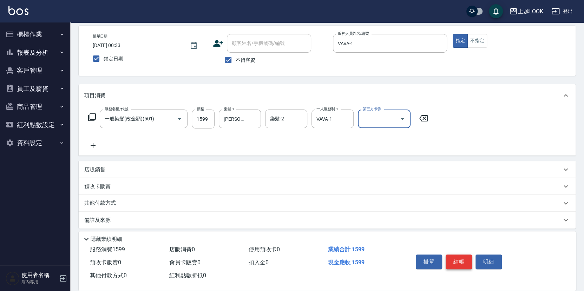
click at [462, 262] on button "結帳" at bounding box center [459, 262] width 26 height 15
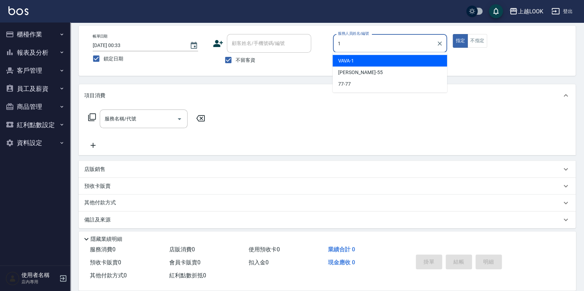
type input "VAVA-1"
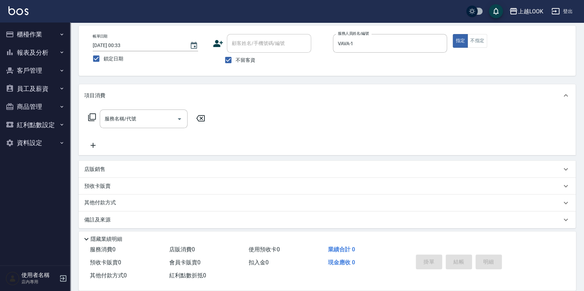
click at [87, 117] on div "服務名稱/代號 服務名稱/代號" at bounding box center [146, 119] width 125 height 19
click at [93, 116] on icon at bounding box center [92, 117] width 8 height 8
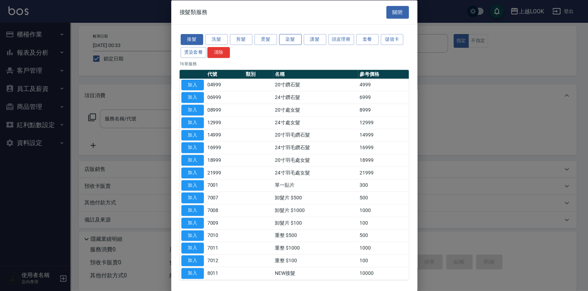
click at [293, 39] on button "染髮" at bounding box center [290, 39] width 22 height 11
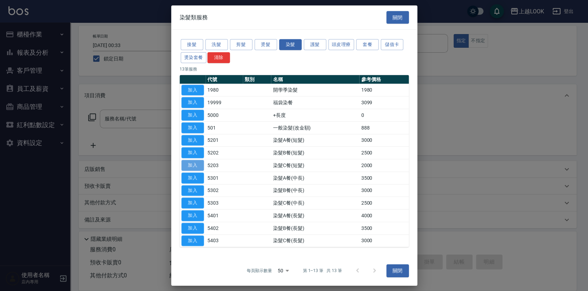
click at [198, 166] on button "加入" at bounding box center [192, 165] width 22 height 11
type input "染髮C餐(短髮)(5203)"
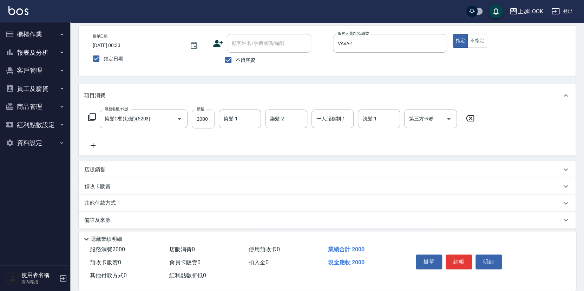
click at [209, 120] on input "2000" at bounding box center [203, 119] width 23 height 19
type input "2099"
type input "瑄瑄-93"
type input "VAVA-1"
click at [454, 260] on button "結帳" at bounding box center [459, 262] width 26 height 15
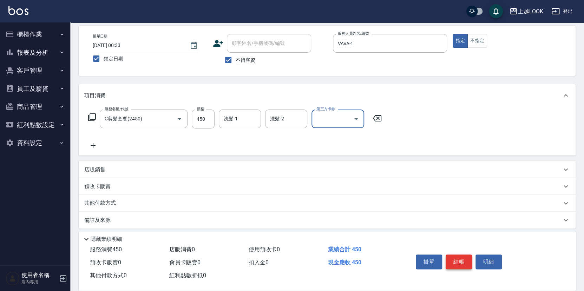
click at [457, 259] on button "結帳" at bounding box center [459, 262] width 26 height 15
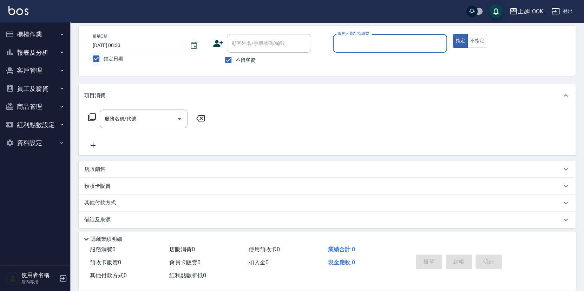
click at [96, 58] on input "鎖定日期" at bounding box center [96, 58] width 15 height 15
click at [197, 44] on icon "Choose date, selected date is 2025-09-20" at bounding box center [194, 45] width 8 height 8
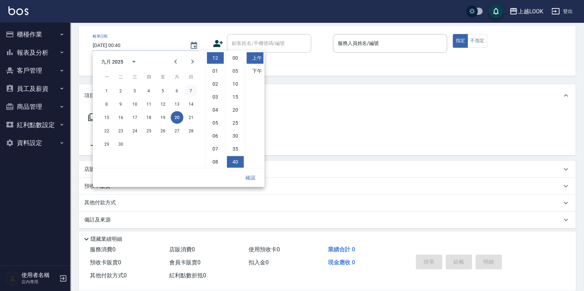
scroll to position [39, 0]
click at [165, 114] on button "19" at bounding box center [163, 117] width 13 height 13
click at [249, 178] on button "確認" at bounding box center [250, 177] width 22 height 13
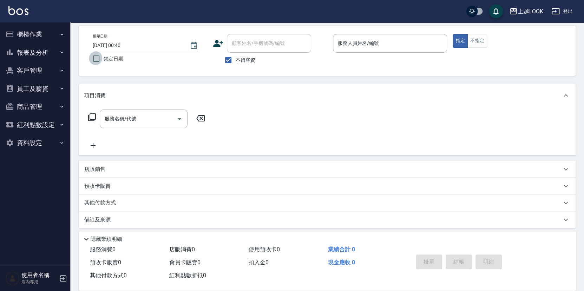
click at [95, 58] on input "鎖定日期" at bounding box center [96, 58] width 15 height 15
click at [342, 45] on input "服務人員姓名/編號" at bounding box center [390, 43] width 108 height 12
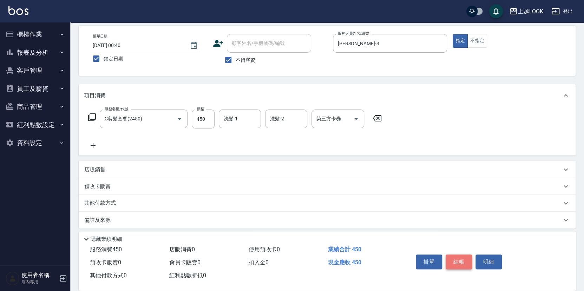
click at [459, 262] on button "結帳" at bounding box center [459, 262] width 26 height 15
click at [461, 260] on button "結帳" at bounding box center [459, 262] width 26 height 15
click at [465, 257] on button "結帳" at bounding box center [459, 262] width 26 height 15
drag, startPoint x: 467, startPoint y: 258, endPoint x: 464, endPoint y: 262, distance: 5.4
click at [465, 259] on button "結帳" at bounding box center [459, 262] width 26 height 15
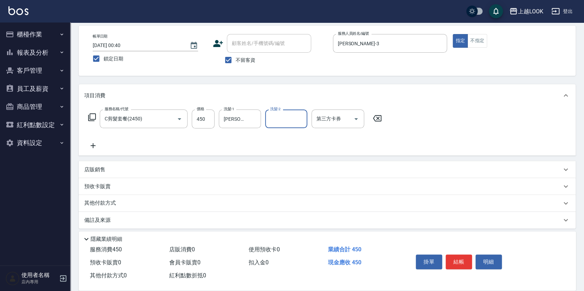
drag, startPoint x: 459, startPoint y: 260, endPoint x: 464, endPoint y: 257, distance: 6.6
click at [459, 260] on button "結帳" at bounding box center [459, 262] width 26 height 15
click at [461, 258] on button "結帳" at bounding box center [459, 262] width 26 height 15
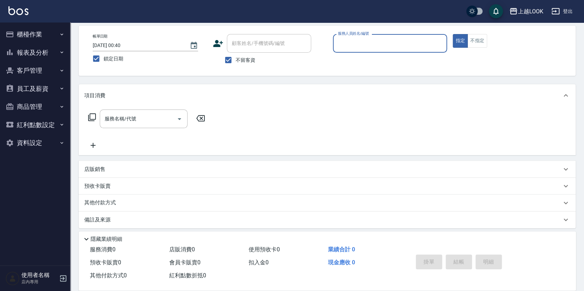
scroll to position [0, 0]
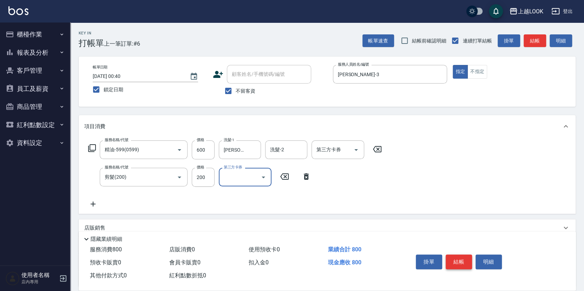
click at [468, 258] on button "結帳" at bounding box center [459, 262] width 26 height 15
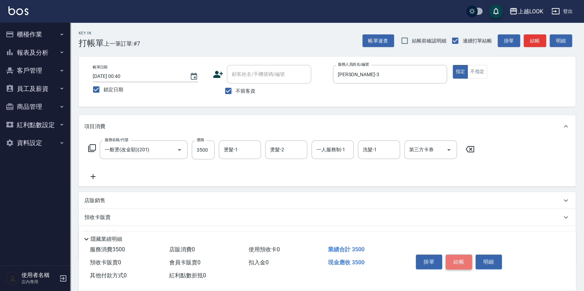
click at [456, 260] on button "結帳" at bounding box center [459, 262] width 26 height 15
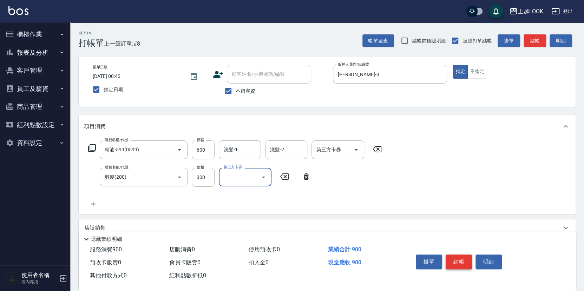
click at [466, 259] on button "結帳" at bounding box center [459, 262] width 26 height 15
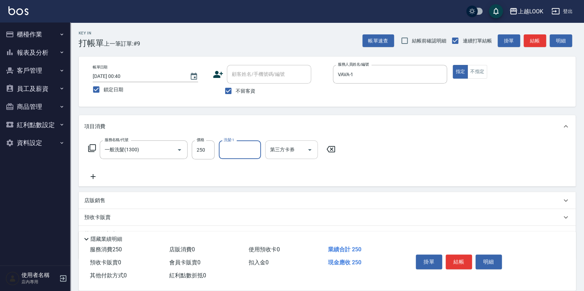
click at [309, 149] on icon "Open" at bounding box center [310, 150] width 4 height 2
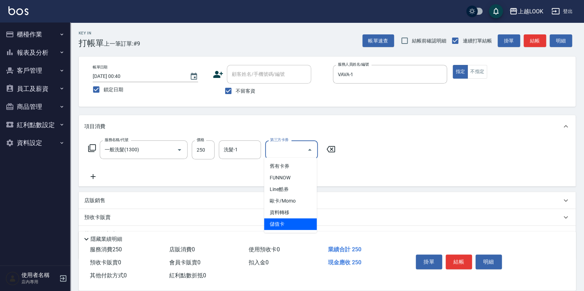
click at [296, 224] on span "儲值卡" at bounding box center [290, 225] width 53 height 12
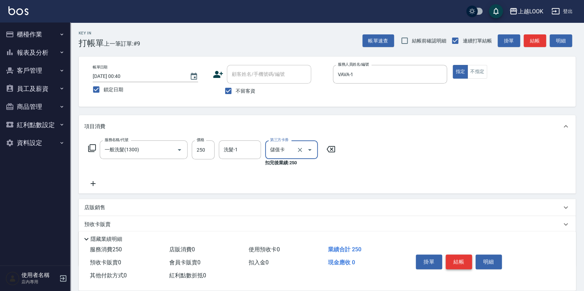
click at [462, 260] on button "結帳" at bounding box center [459, 262] width 26 height 15
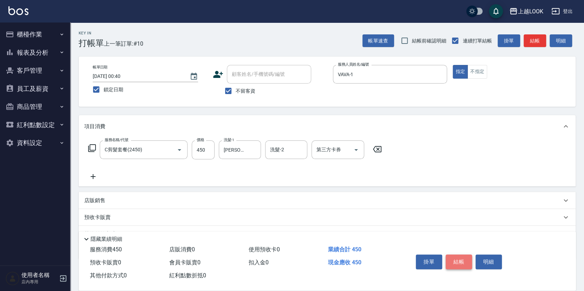
click at [459, 260] on button "結帳" at bounding box center [459, 262] width 26 height 15
click at [461, 256] on button "結帳" at bounding box center [459, 262] width 26 height 15
click at [459, 258] on button "結帳" at bounding box center [459, 262] width 26 height 15
click at [456, 258] on button "結帳" at bounding box center [459, 262] width 26 height 15
click at [90, 149] on icon at bounding box center [92, 148] width 8 height 8
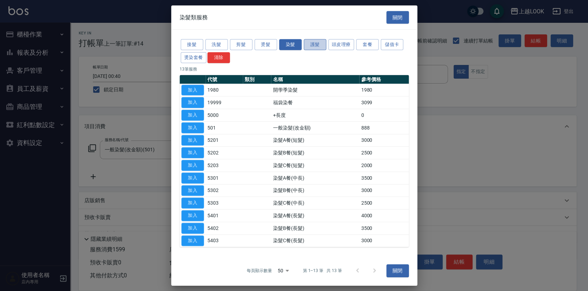
click at [312, 43] on button "護髮" at bounding box center [315, 44] width 22 height 11
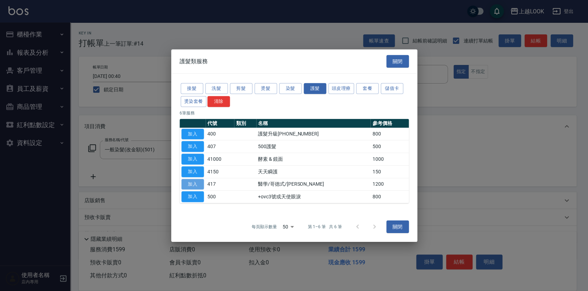
click at [194, 182] on button "加入" at bounding box center [192, 184] width 22 height 11
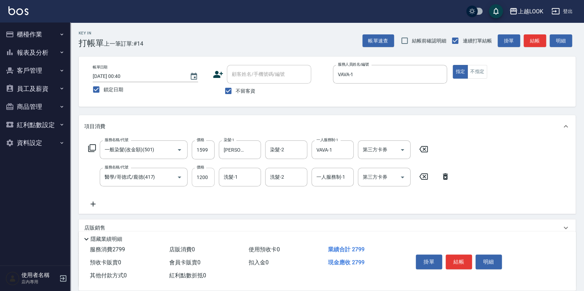
click at [209, 177] on input "1200" at bounding box center [203, 177] width 23 height 19
click at [199, 176] on input "11500" at bounding box center [203, 177] width 23 height 19
click at [454, 262] on button "結帳" at bounding box center [459, 262] width 26 height 15
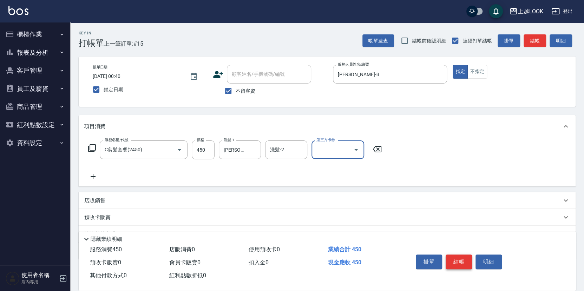
click at [456, 258] on button "結帳" at bounding box center [459, 262] width 26 height 15
click at [461, 258] on button "結帳" at bounding box center [459, 262] width 26 height 15
click at [469, 255] on button "結帳" at bounding box center [459, 262] width 26 height 15
click at [458, 262] on button "結帳" at bounding box center [459, 262] width 26 height 15
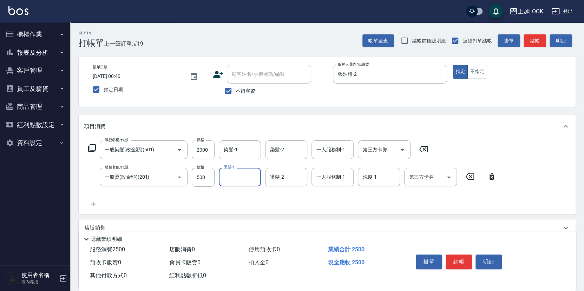
click at [92, 145] on icon at bounding box center [92, 148] width 8 height 8
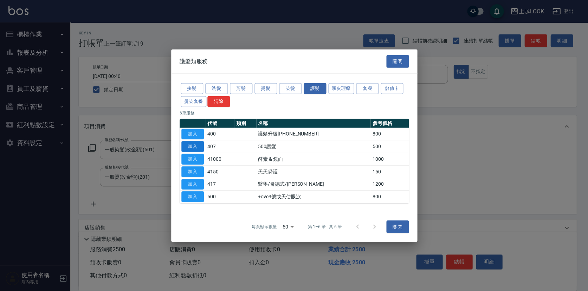
click at [198, 145] on button "加入" at bounding box center [192, 146] width 22 height 11
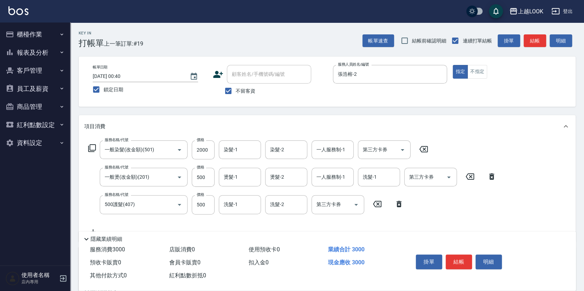
scroll to position [48, 0]
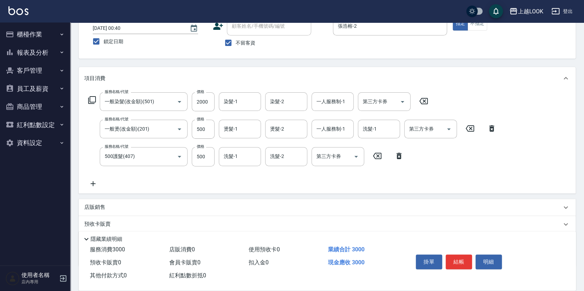
click at [108, 205] on div "店販銷售" at bounding box center [322, 207] width 477 height 7
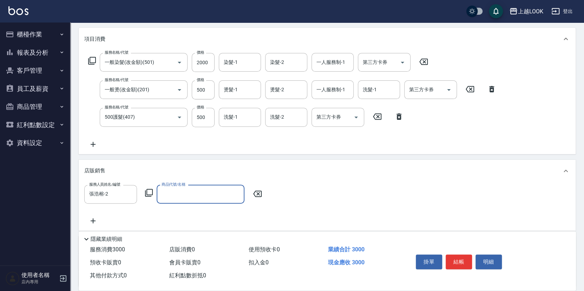
click at [149, 189] on icon at bounding box center [149, 193] width 8 height 8
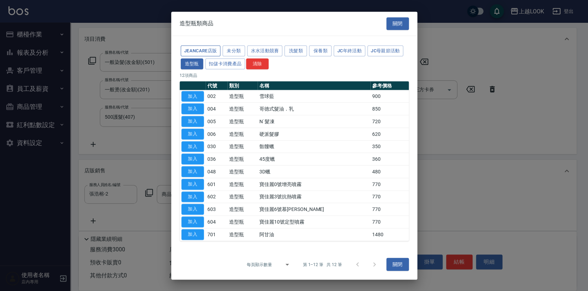
click at [216, 53] on button "JeanCare店販" at bounding box center [201, 50] width 40 height 11
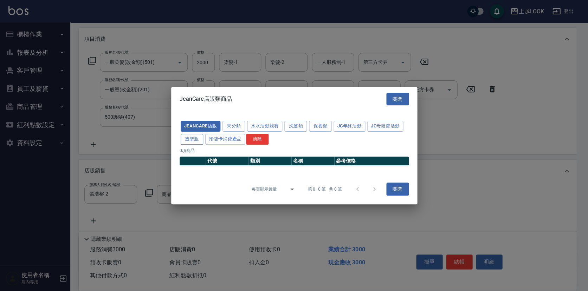
click at [196, 140] on button "造型瓶" at bounding box center [192, 139] width 22 height 11
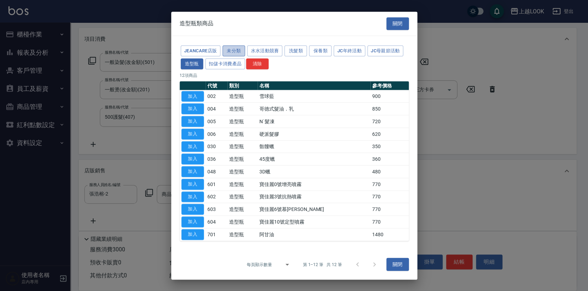
click at [232, 50] on button "未分類" at bounding box center [233, 50] width 22 height 11
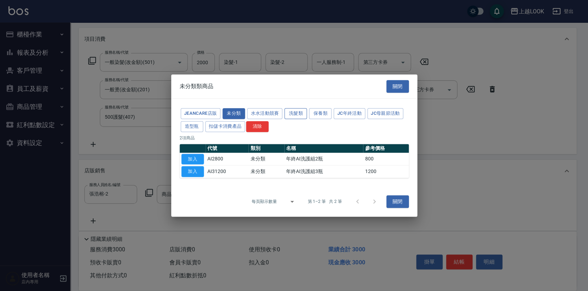
click at [300, 110] on button "洗髮類" at bounding box center [295, 113] width 22 height 11
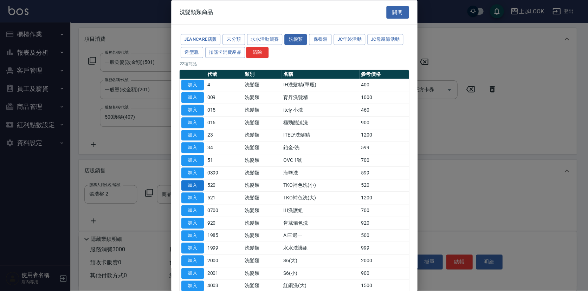
click at [195, 184] on button "加入" at bounding box center [192, 185] width 22 height 11
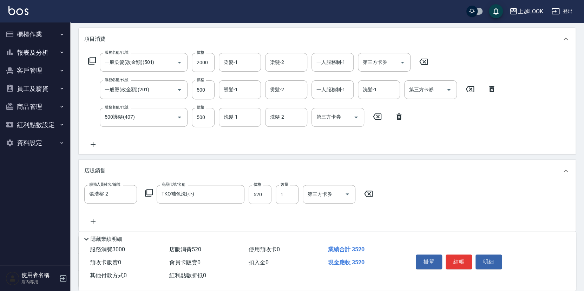
click at [265, 193] on input "520" at bounding box center [260, 194] width 23 height 19
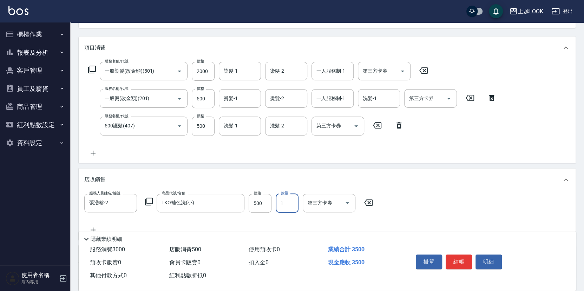
click at [466, 260] on button "結帳" at bounding box center [459, 262] width 26 height 15
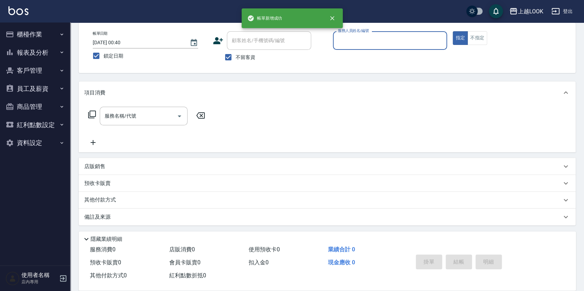
scroll to position [0, 0]
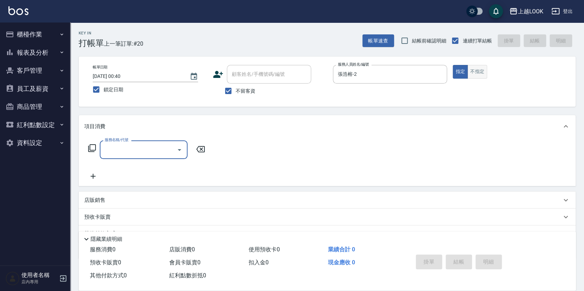
click at [485, 72] on button "不指定" at bounding box center [478, 72] width 20 height 14
click at [168, 154] on input "服務名稱/代號" at bounding box center [138, 150] width 71 height 12
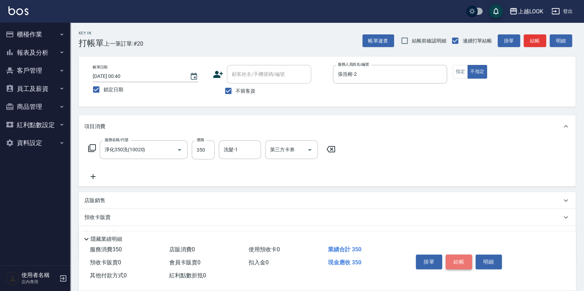
click at [464, 258] on button "結帳" at bounding box center [459, 262] width 26 height 15
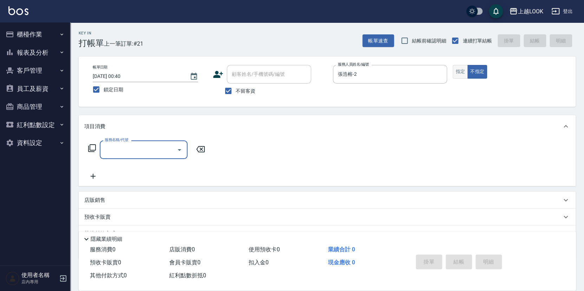
click at [460, 71] on button "指定" at bounding box center [460, 72] width 15 height 14
click at [160, 145] on input "服務名稱/代號" at bounding box center [138, 150] width 71 height 12
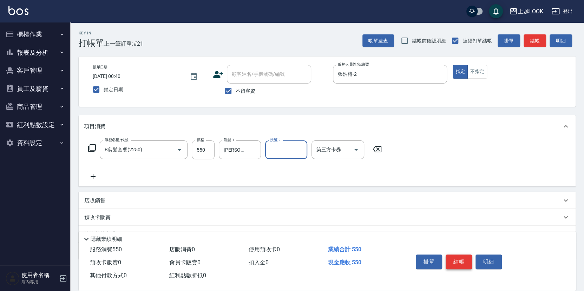
click at [459, 261] on button "結帳" at bounding box center [459, 262] width 26 height 15
click at [358, 146] on icon "Open" at bounding box center [356, 150] width 8 height 8
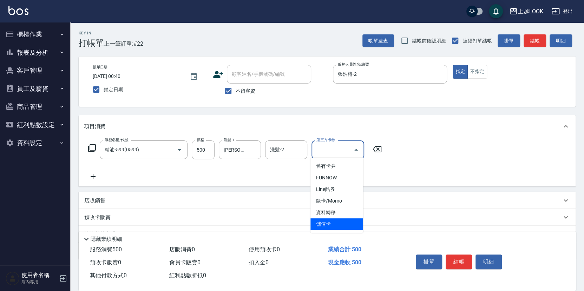
click at [340, 220] on span "儲值卡" at bounding box center [337, 225] width 53 height 12
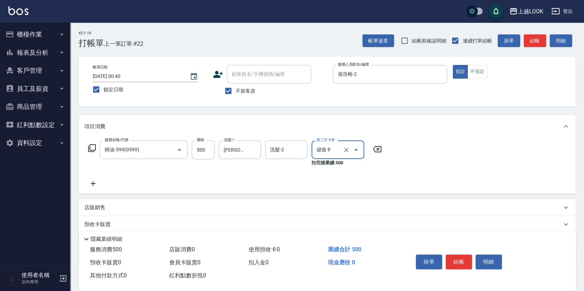
click at [94, 181] on icon at bounding box center [93, 184] width 18 height 8
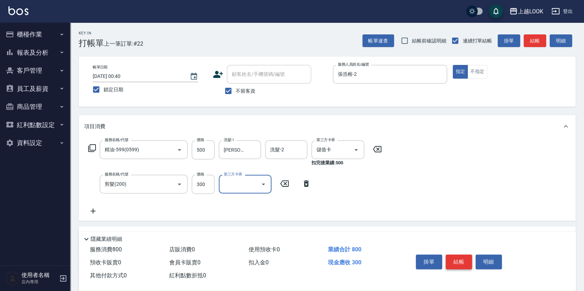
click at [460, 262] on button "結帳" at bounding box center [459, 262] width 26 height 15
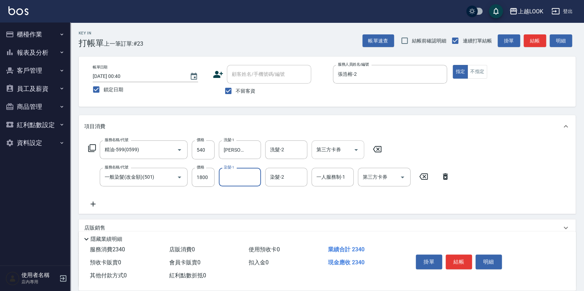
click at [355, 149] on icon "Open" at bounding box center [356, 150] width 8 height 8
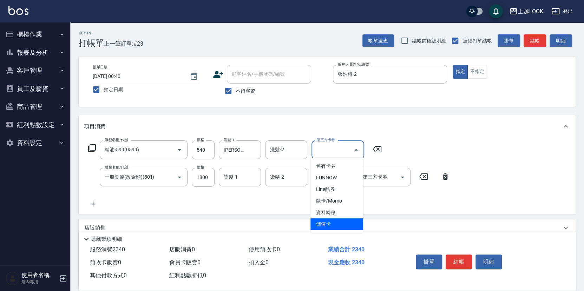
drag, startPoint x: 344, startPoint y: 221, endPoint x: 357, endPoint y: 213, distance: 15.4
click at [344, 221] on span "儲值卡" at bounding box center [337, 225] width 53 height 12
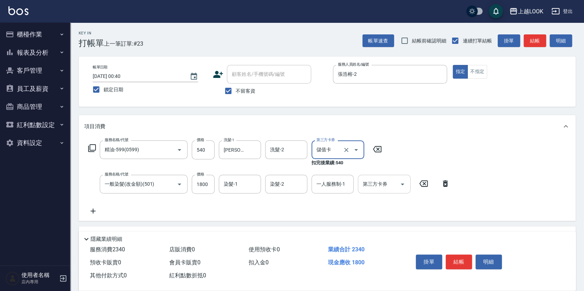
click at [404, 179] on button "Open" at bounding box center [402, 184] width 11 height 11
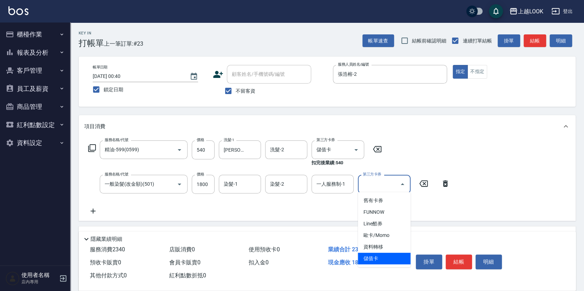
click at [386, 255] on span "儲值卡" at bounding box center [384, 259] width 53 height 12
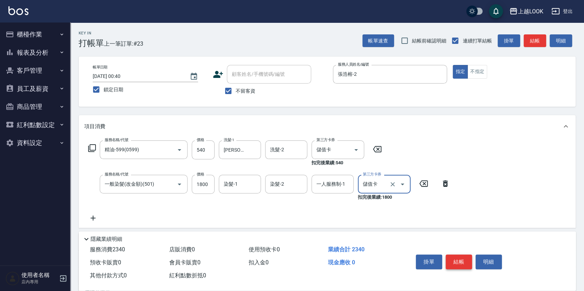
click at [459, 262] on button "結帳" at bounding box center [459, 262] width 26 height 15
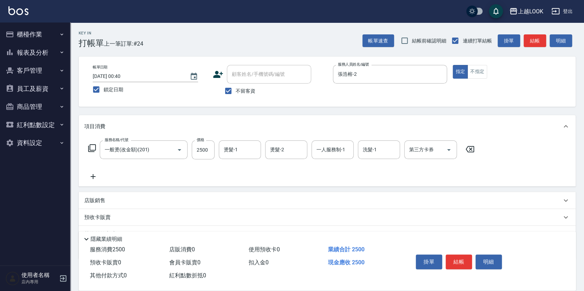
click at [93, 146] on icon at bounding box center [92, 148] width 8 height 8
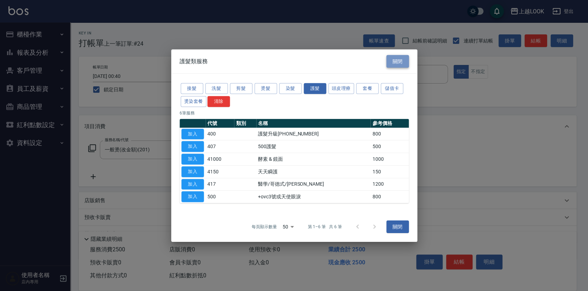
click at [396, 60] on button "關閉" at bounding box center [397, 61] width 22 height 13
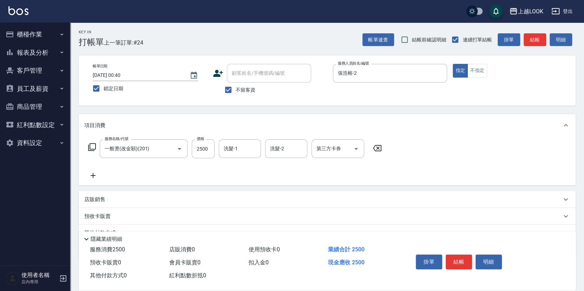
scroll to position [22, 0]
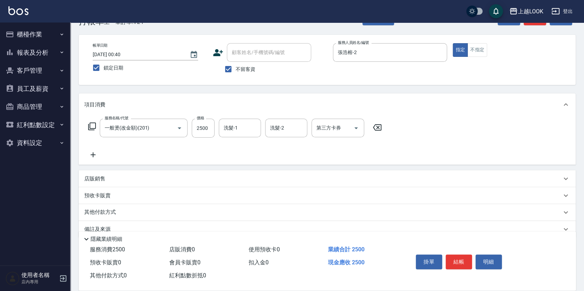
click at [109, 175] on div "店販銷售" at bounding box center [322, 178] width 477 height 7
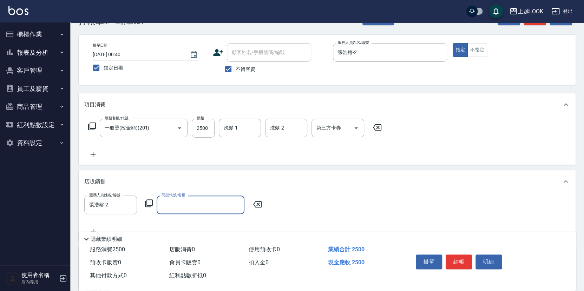
click at [149, 200] on icon at bounding box center [149, 203] width 8 height 8
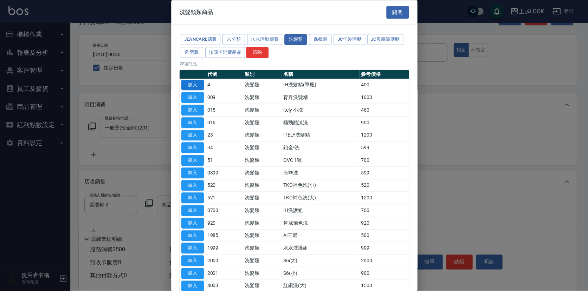
click at [201, 83] on button "加入" at bounding box center [192, 84] width 22 height 11
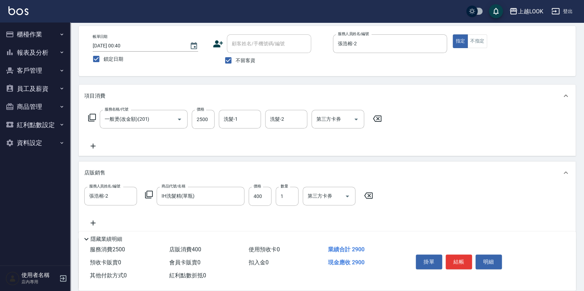
scroll to position [54, 0]
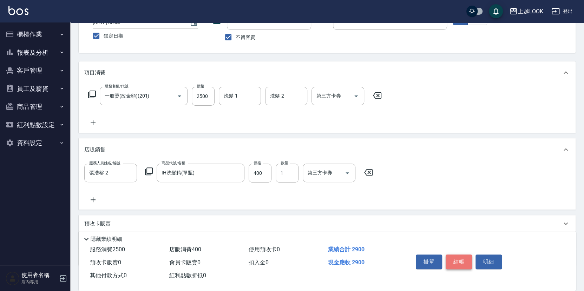
click at [460, 256] on button "結帳" at bounding box center [459, 262] width 26 height 15
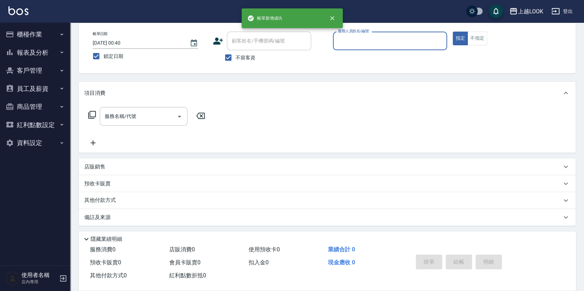
scroll to position [31, 0]
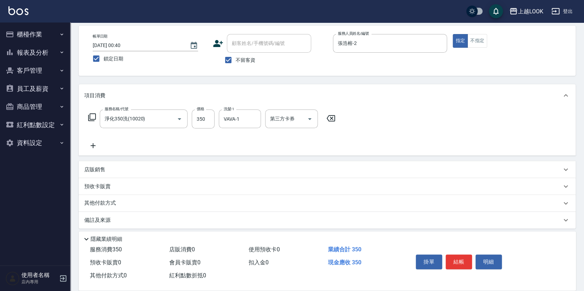
click at [93, 145] on icon at bounding box center [93, 145] width 5 height 5
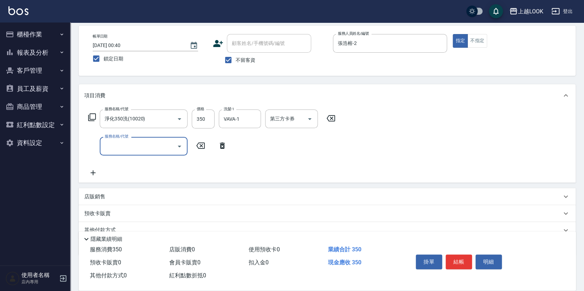
click at [224, 143] on icon at bounding box center [223, 146] width 18 height 8
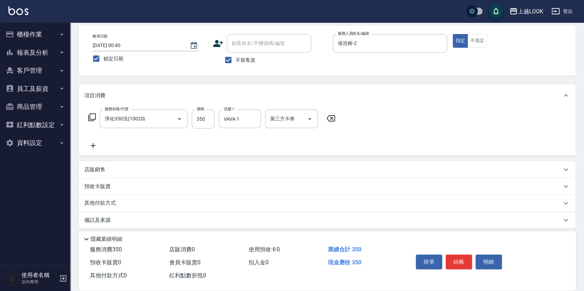
click at [90, 115] on icon at bounding box center [92, 117] width 8 height 8
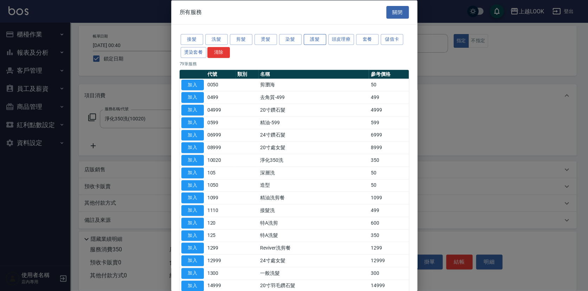
click at [310, 37] on button "護髮" at bounding box center [315, 39] width 22 height 11
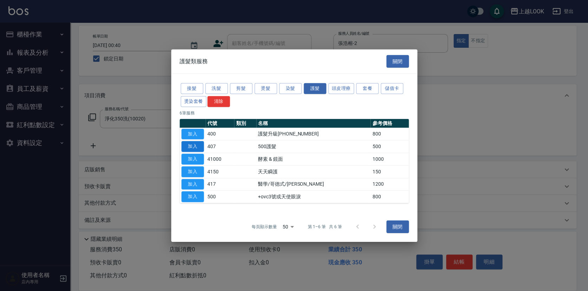
click at [197, 147] on button "加入" at bounding box center [192, 146] width 22 height 11
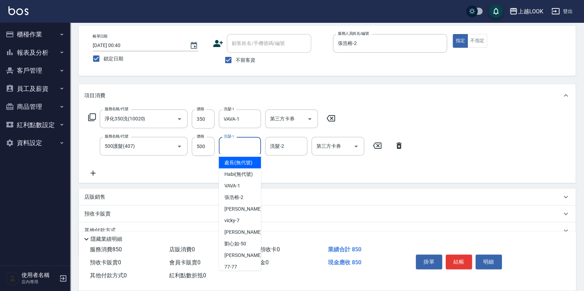
click at [234, 147] on input "洗髮-1" at bounding box center [240, 146] width 36 height 12
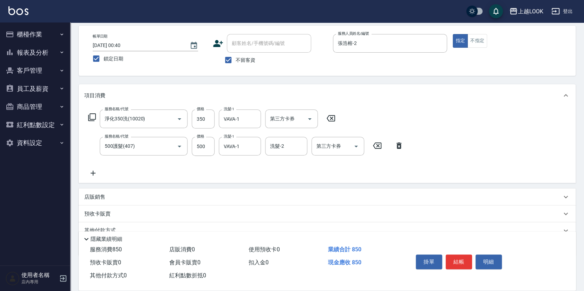
click at [93, 171] on icon at bounding box center [93, 173] width 5 height 5
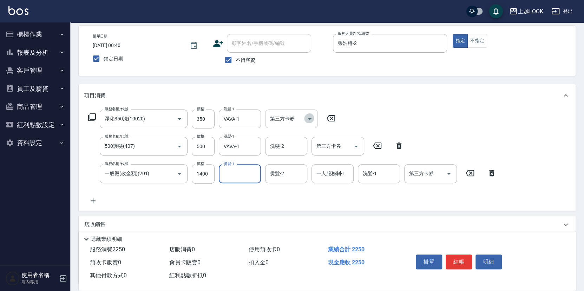
click at [309, 118] on icon "Open" at bounding box center [310, 119] width 4 height 2
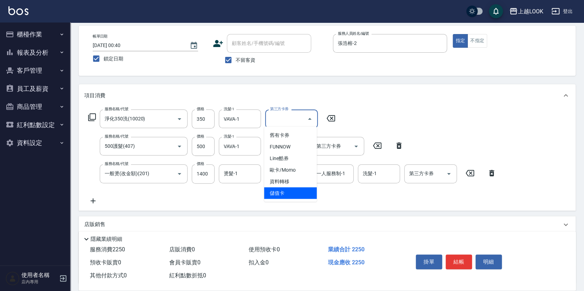
click at [304, 188] on span "儲值卡" at bounding box center [290, 194] width 53 height 12
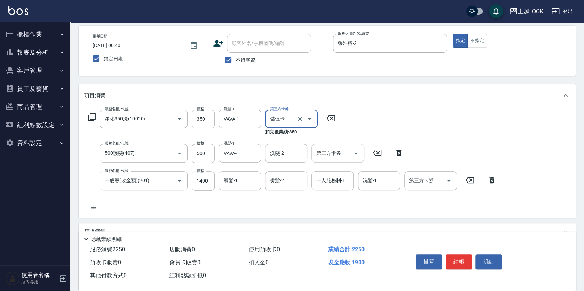
click at [359, 150] on icon "Open" at bounding box center [356, 153] width 8 height 8
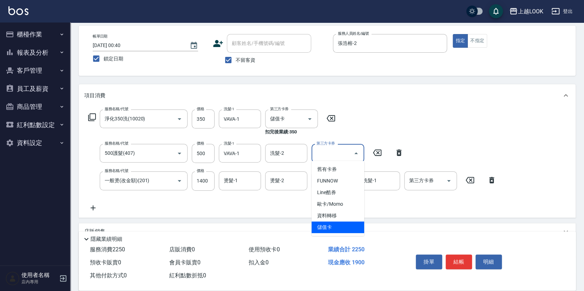
click at [348, 222] on span "儲值卡" at bounding box center [338, 228] width 53 height 12
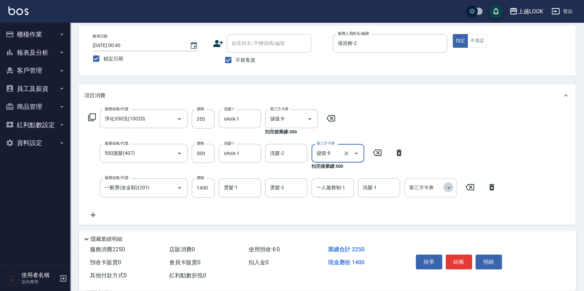
click at [449, 187] on icon "Open" at bounding box center [449, 188] width 4 height 2
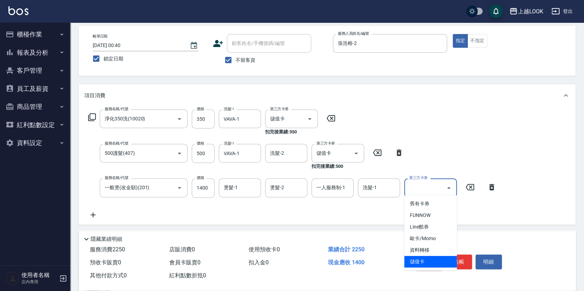
click at [417, 257] on span "儲值卡" at bounding box center [430, 262] width 53 height 12
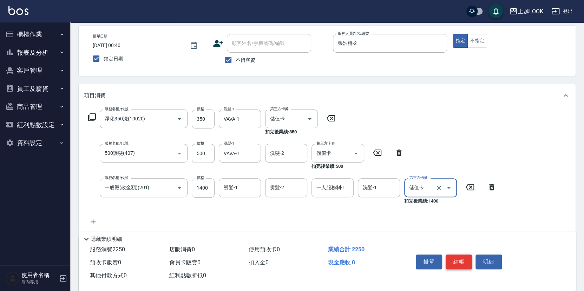
click at [459, 260] on button "結帳" at bounding box center [459, 262] width 26 height 15
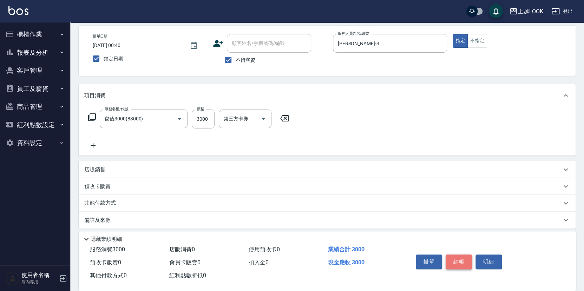
click at [467, 261] on button "結帳" at bounding box center [459, 262] width 26 height 15
click at [357, 117] on icon "Open" at bounding box center [356, 119] width 8 height 8
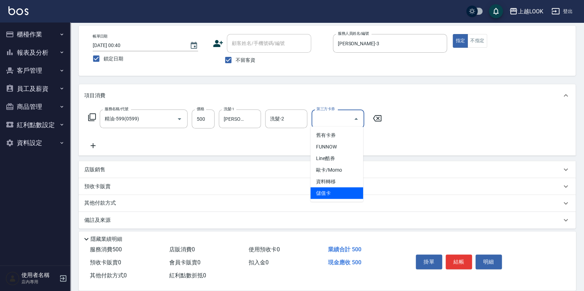
click at [351, 188] on span "儲值卡" at bounding box center [337, 194] width 53 height 12
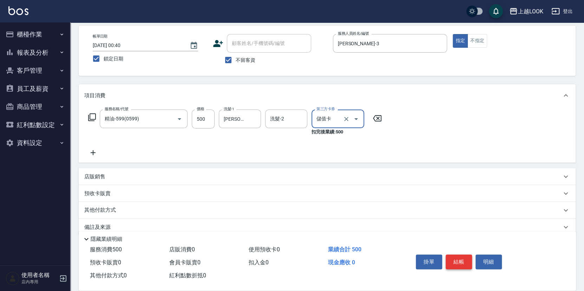
click at [455, 261] on button "結帳" at bounding box center [459, 262] width 26 height 15
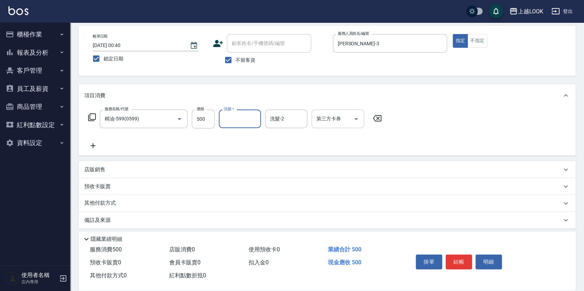
click at [355, 118] on icon "Open" at bounding box center [356, 119] width 4 height 2
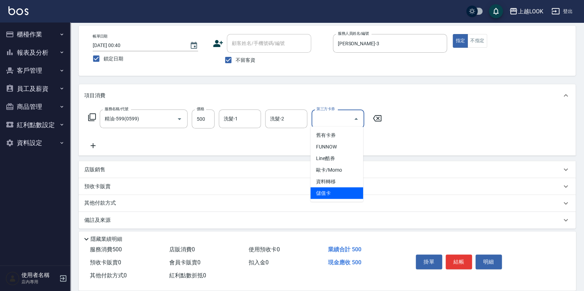
click at [347, 189] on span "儲值卡" at bounding box center [337, 194] width 53 height 12
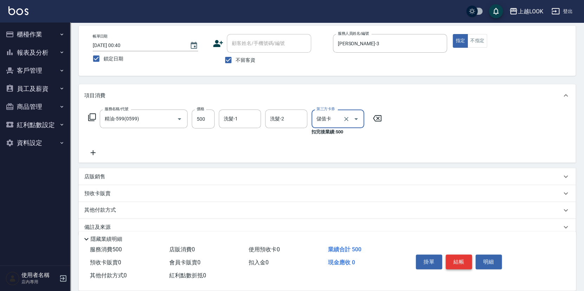
click at [467, 262] on button "結帳" at bounding box center [459, 262] width 26 height 15
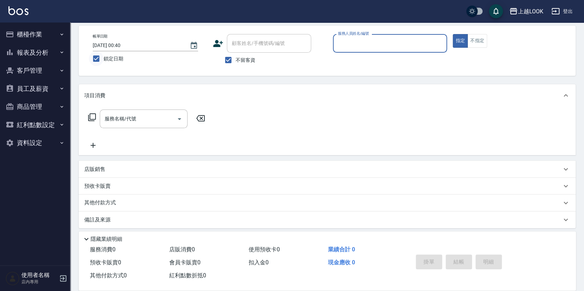
click at [100, 56] on input "鎖定日期" at bounding box center [96, 58] width 15 height 15
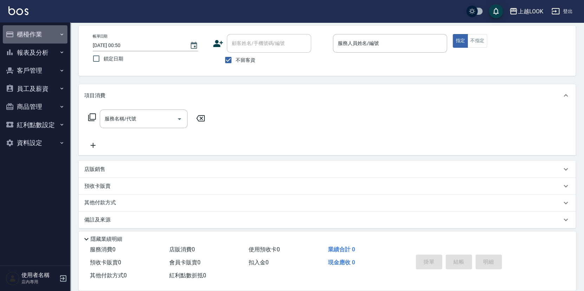
click at [24, 35] on button "櫃檯作業" at bounding box center [35, 34] width 65 height 18
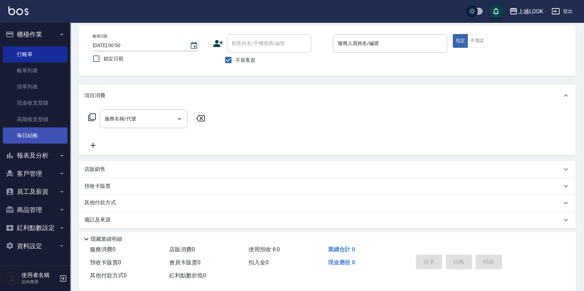
click at [31, 134] on link "每日結帳" at bounding box center [35, 136] width 65 height 16
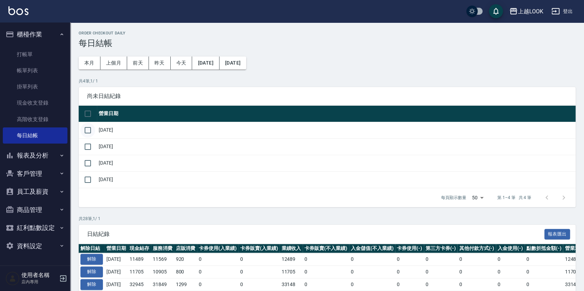
click at [86, 128] on input "checkbox" at bounding box center [87, 130] width 15 height 15
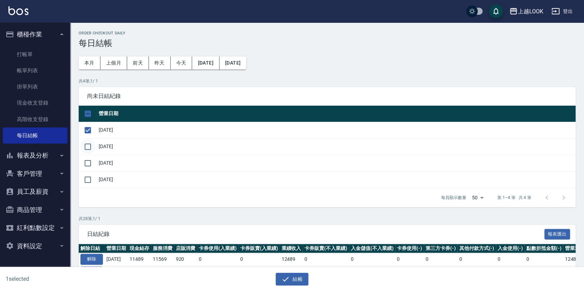
click at [87, 145] on input "checkbox" at bounding box center [87, 146] width 15 height 15
click at [89, 157] on input "checkbox" at bounding box center [87, 163] width 15 height 15
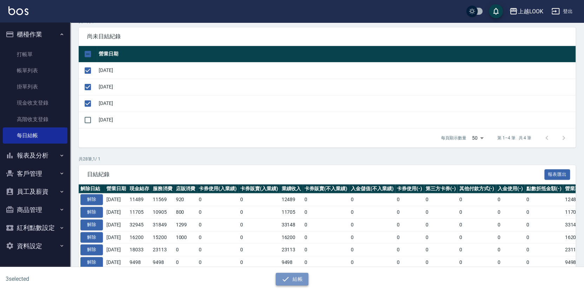
click at [302, 280] on button "結帳" at bounding box center [292, 279] width 33 height 13
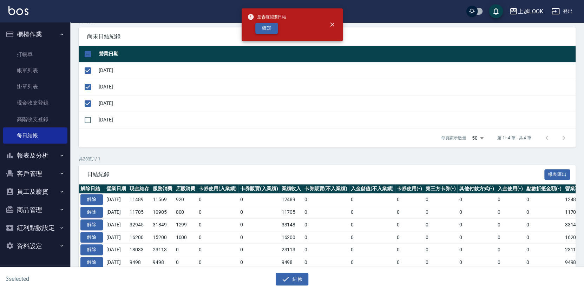
click at [268, 28] on button "確定" at bounding box center [266, 28] width 22 height 11
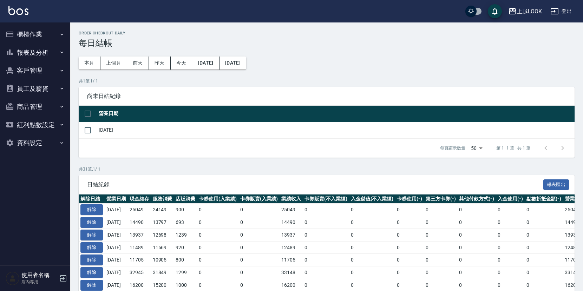
click at [28, 51] on button "報表及分析" at bounding box center [35, 53] width 65 height 18
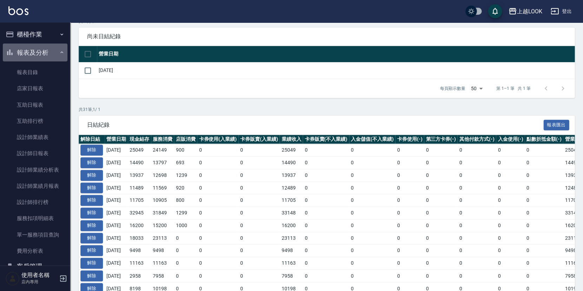
click at [38, 52] on button "報表及分析" at bounding box center [35, 53] width 65 height 18
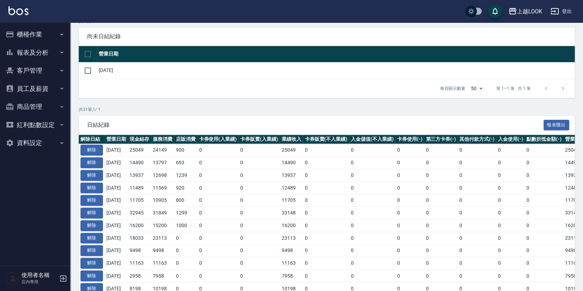
scroll to position [60, 0]
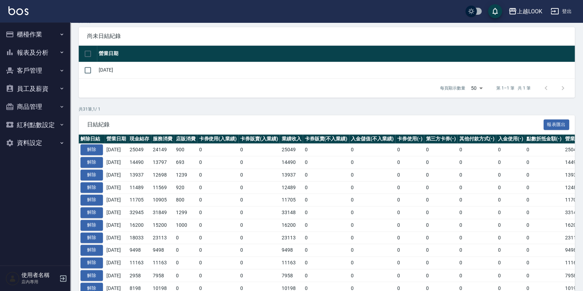
click at [37, 48] on button "報表及分析" at bounding box center [35, 53] width 65 height 18
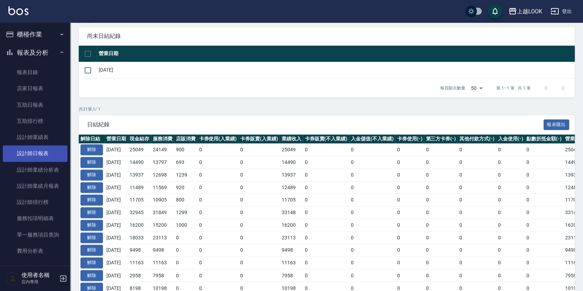
click at [39, 152] on link "設計師日報表" at bounding box center [35, 153] width 65 height 16
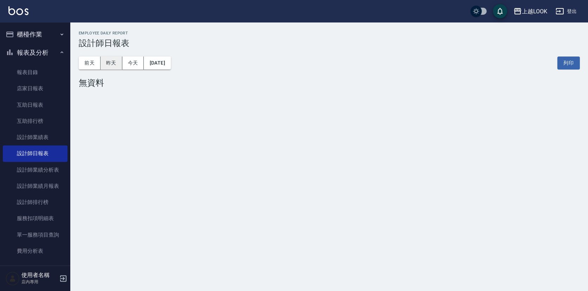
click at [115, 60] on button "昨天" at bounding box center [111, 63] width 22 height 13
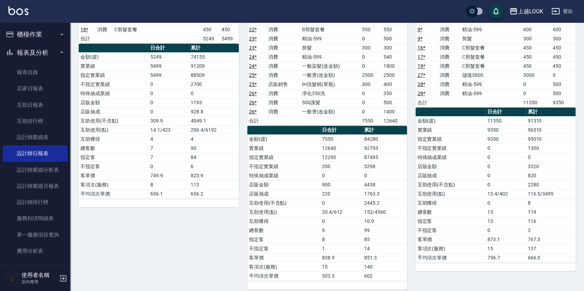
scroll to position [143, 0]
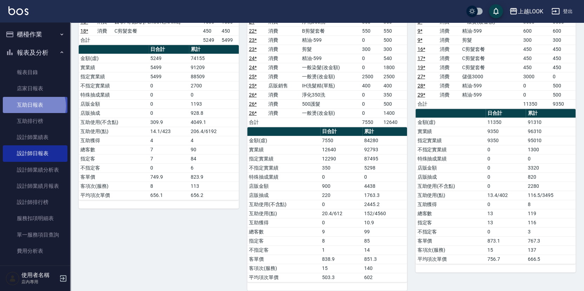
click at [33, 105] on link "互助日報表" at bounding box center [35, 105] width 65 height 16
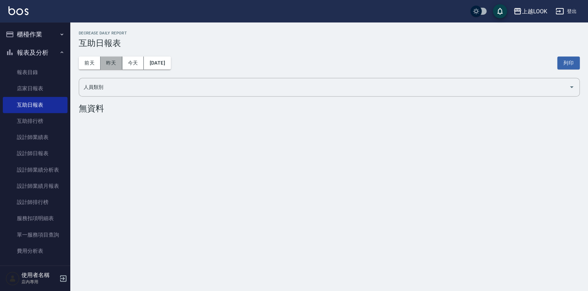
click at [115, 63] on button "昨天" at bounding box center [111, 63] width 22 height 13
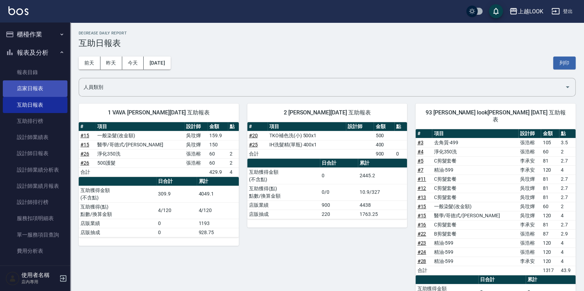
click at [38, 88] on link "店家日報表" at bounding box center [35, 88] width 65 height 16
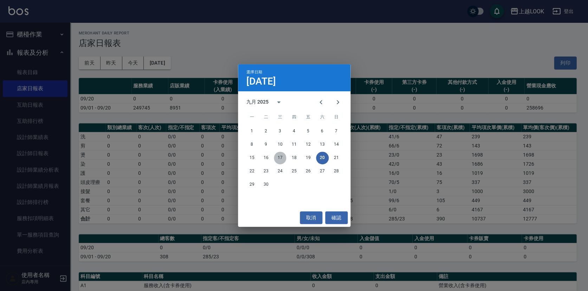
click at [277, 155] on button "17" at bounding box center [280, 158] width 13 height 13
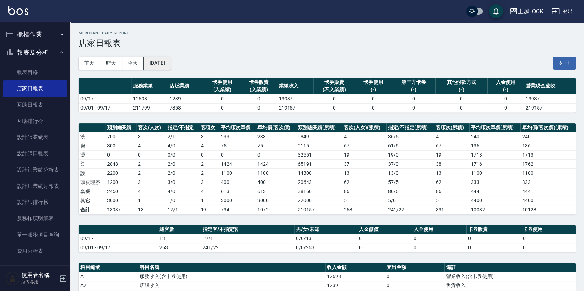
click at [166, 66] on button "[DATE]" at bounding box center [157, 63] width 27 height 13
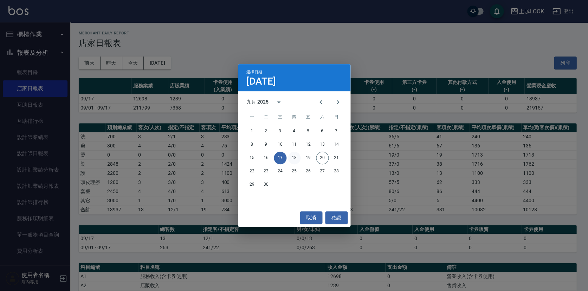
click at [292, 159] on button "18" at bounding box center [294, 158] width 13 height 13
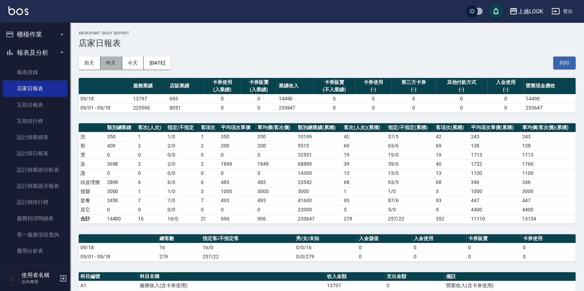
click at [112, 62] on button "昨天" at bounding box center [111, 63] width 22 height 13
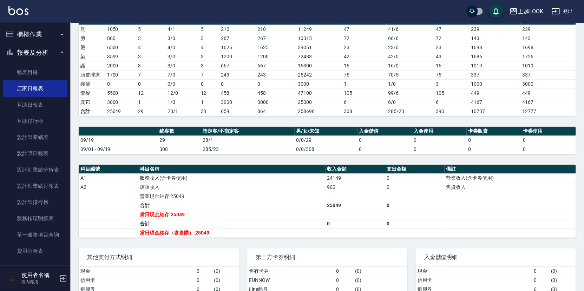
scroll to position [63, 0]
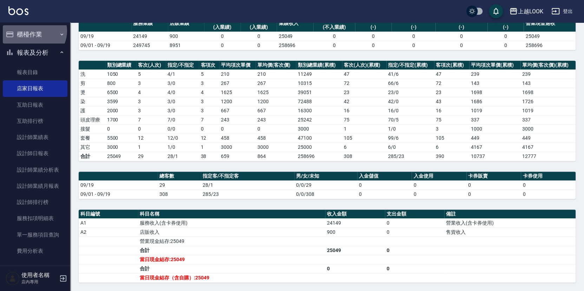
click at [33, 31] on button "櫃檯作業" at bounding box center [35, 34] width 65 height 18
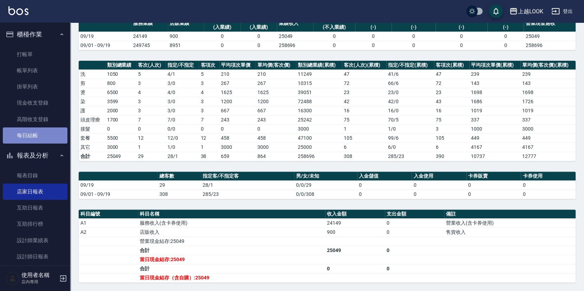
click at [44, 135] on link "每日結帳" at bounding box center [35, 136] width 65 height 16
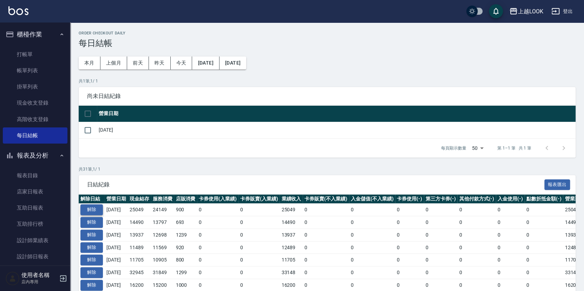
click at [97, 208] on button "解除" at bounding box center [91, 209] width 22 height 11
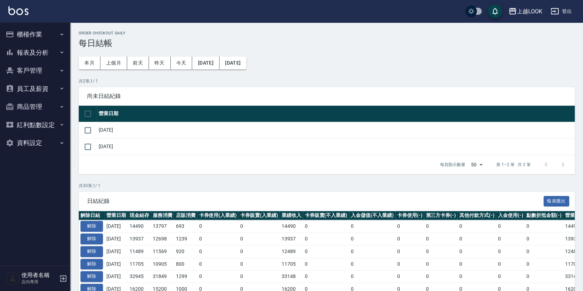
click at [30, 34] on button "櫃檯作業" at bounding box center [35, 34] width 65 height 18
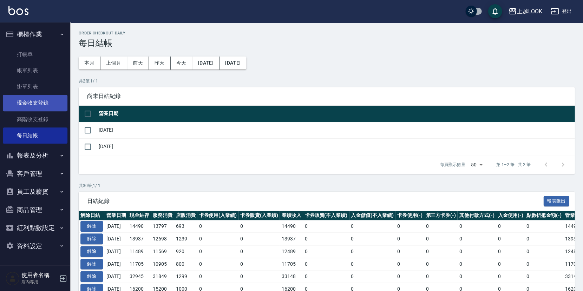
click at [40, 104] on link "現金收支登錄" at bounding box center [35, 103] width 65 height 16
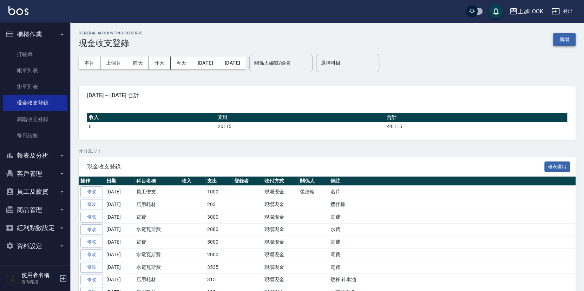
click at [571, 35] on button "新增" at bounding box center [564, 39] width 22 height 13
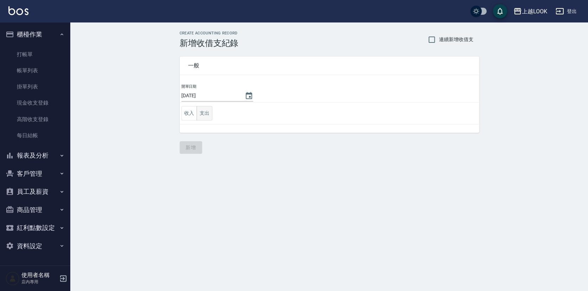
click at [209, 108] on button "支出" at bounding box center [204, 113] width 16 height 14
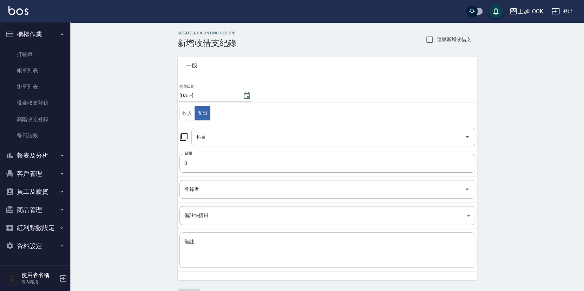
click at [221, 135] on input "科目" at bounding box center [328, 137] width 267 height 12
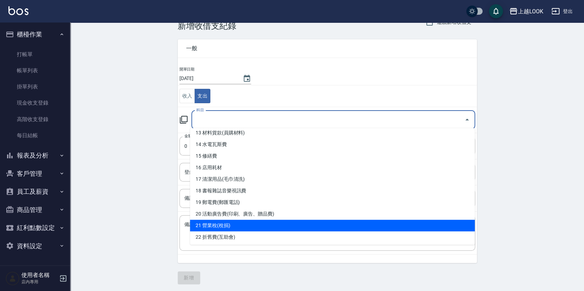
scroll to position [20, 0]
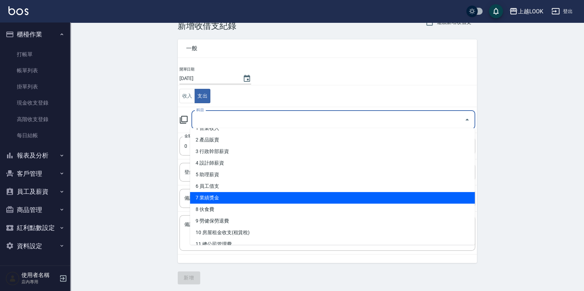
click at [225, 200] on li "7 業績獎金" at bounding box center [332, 198] width 285 height 12
type input "7 業績獎金"
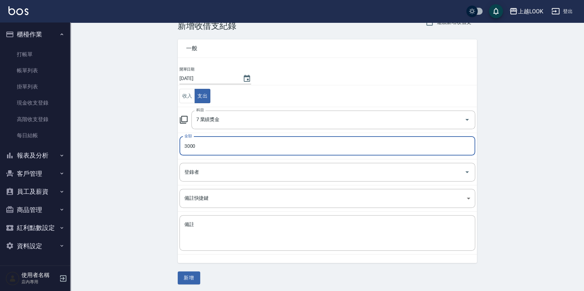
type input "3000"
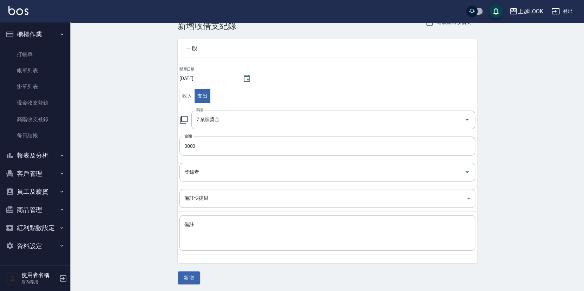
click at [241, 213] on td "備註 x 備註" at bounding box center [327, 233] width 299 height 43
click at [246, 221] on textarea "備註" at bounding box center [327, 233] width 286 height 24
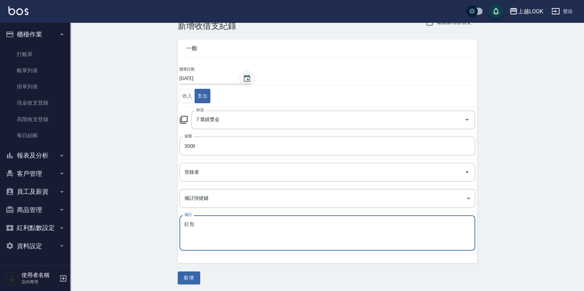
type textarea "紅包"
click at [243, 80] on icon "Choose date, selected date is 2025-09-20" at bounding box center [247, 78] width 8 height 8
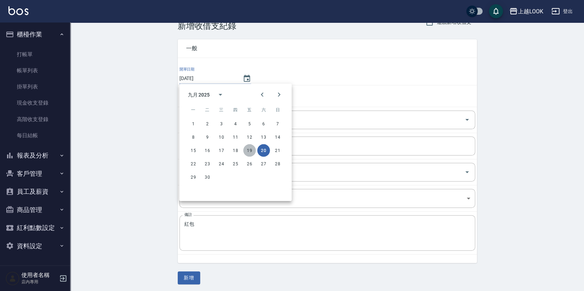
click at [253, 149] on button "19" at bounding box center [249, 150] width 13 height 13
type input "[DATE]"
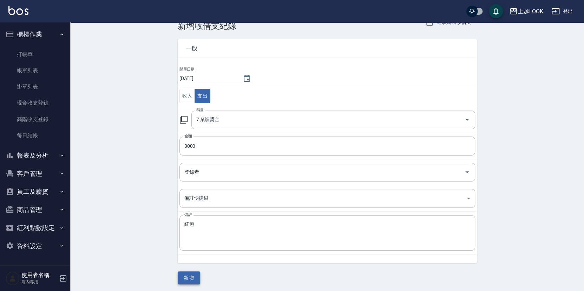
click at [192, 279] on button "新增" at bounding box center [189, 278] width 22 height 13
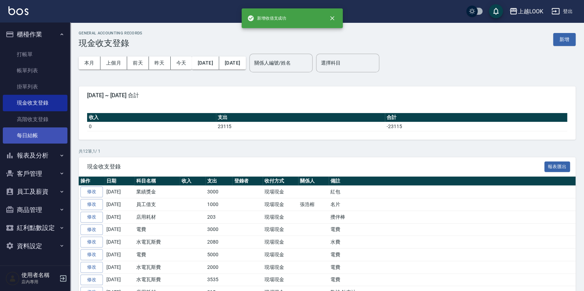
click at [46, 133] on link "每日結帳" at bounding box center [35, 136] width 65 height 16
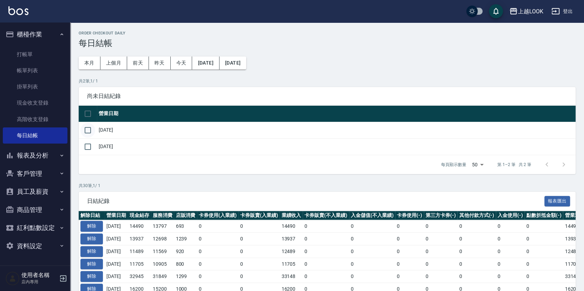
click at [88, 128] on input "checkbox" at bounding box center [87, 130] width 15 height 15
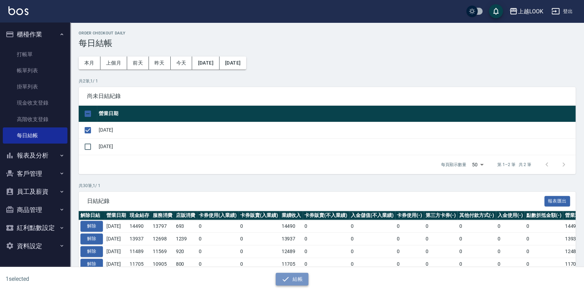
click at [295, 276] on button "結帳" at bounding box center [292, 279] width 33 height 13
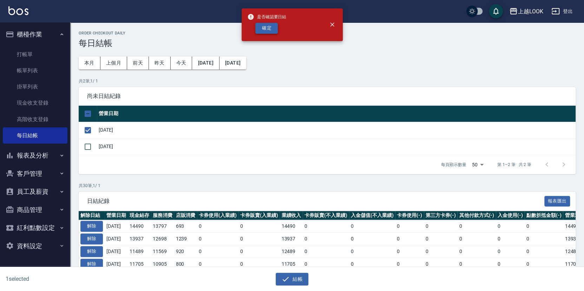
click at [268, 26] on button "確定" at bounding box center [266, 28] width 22 height 11
checkbox input "false"
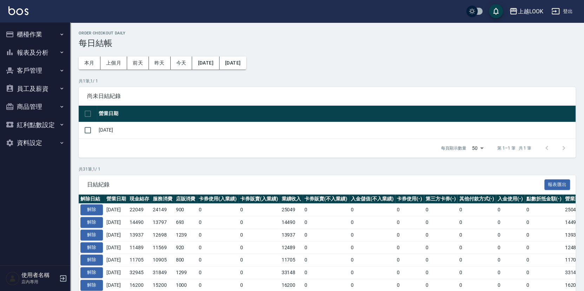
click at [36, 55] on button "報表及分析" at bounding box center [35, 53] width 65 height 18
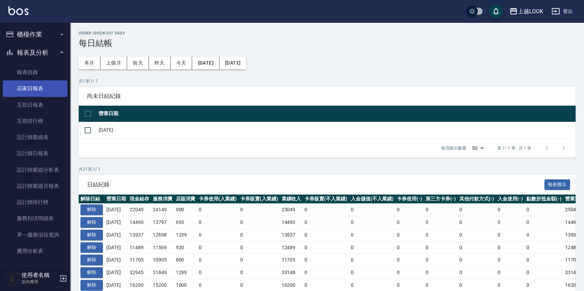
click at [47, 91] on link "店家日報表" at bounding box center [35, 88] width 65 height 16
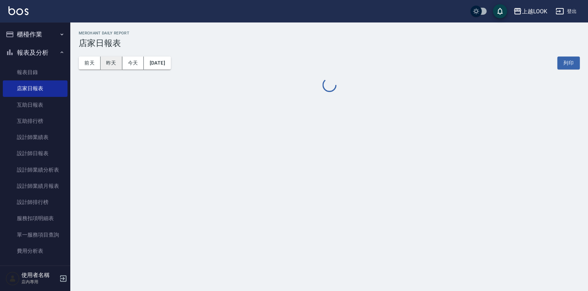
click at [108, 65] on button "昨天" at bounding box center [111, 63] width 22 height 13
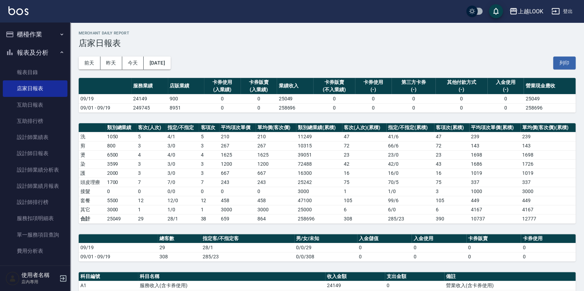
scroll to position [169, 0]
